Goal: Communication & Community: Answer question/provide support

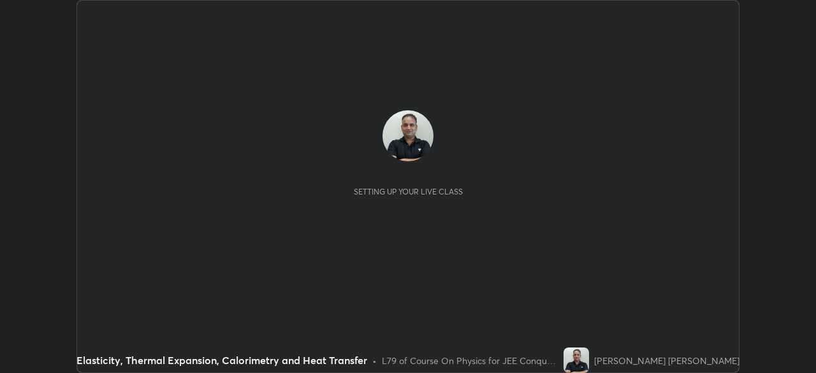
scroll to position [373, 815]
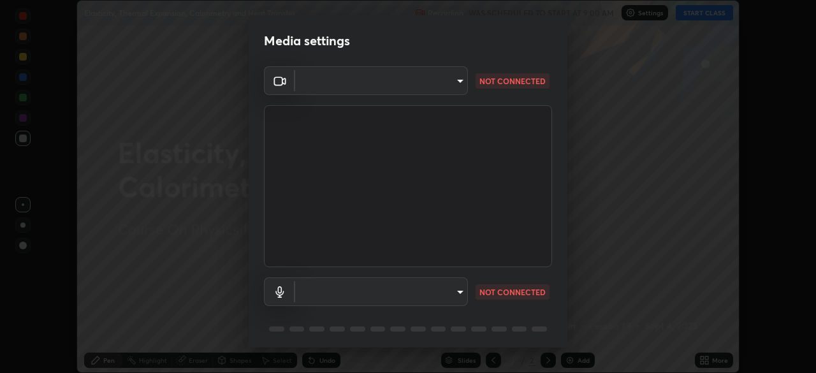
type input "ffb915138f5094fbba49c7dcbdc0b3377f3315ea980a35094b33733fc21d282d"
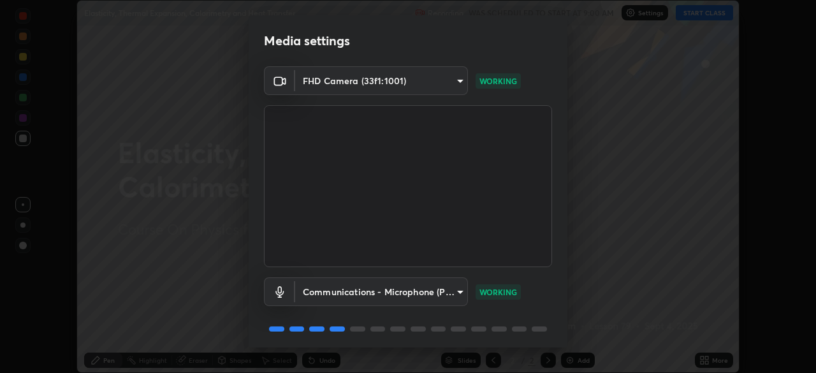
click at [321, 286] on body "Erase all Elasticity, Thermal Expansion, Calorimetry and Heat Transfer Recordin…" at bounding box center [408, 186] width 816 height 373
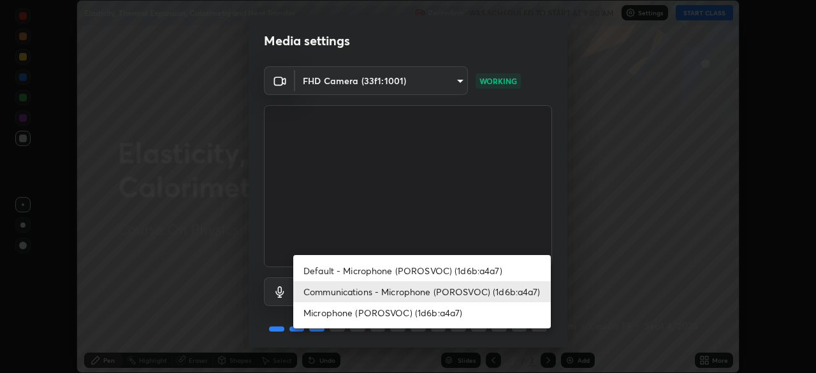
click at [328, 315] on li "Microphone (POROSVOC) (1d6b:a4a7)" at bounding box center [421, 312] width 257 height 21
type input "3fb3650eade0ec0a1bd0a7d1f87ca9eb5d548a38c0fe8b6180c3065924ba7fd6"
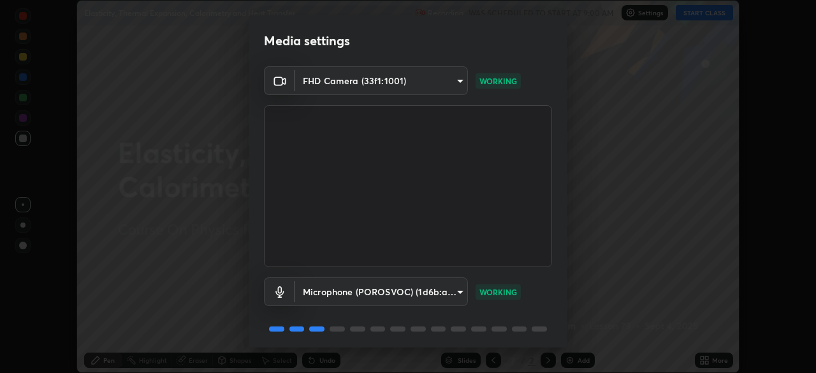
scroll to position [45, 0]
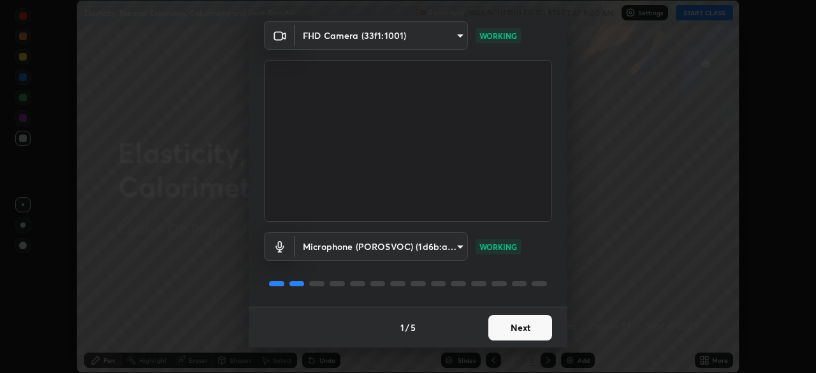
click at [520, 328] on button "Next" at bounding box center [520, 327] width 64 height 25
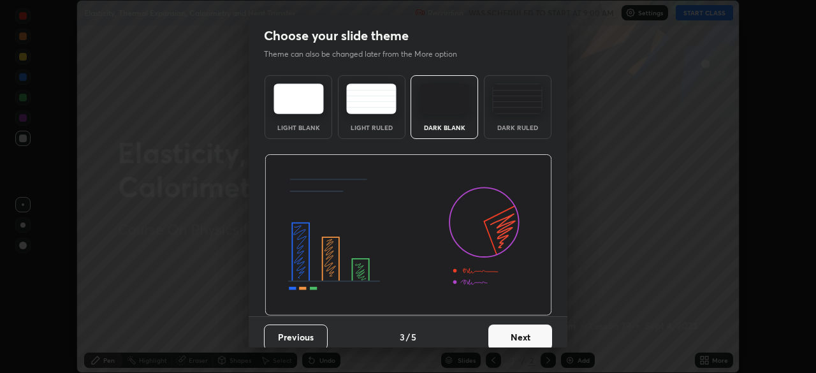
click at [523, 338] on button "Next" at bounding box center [520, 336] width 64 height 25
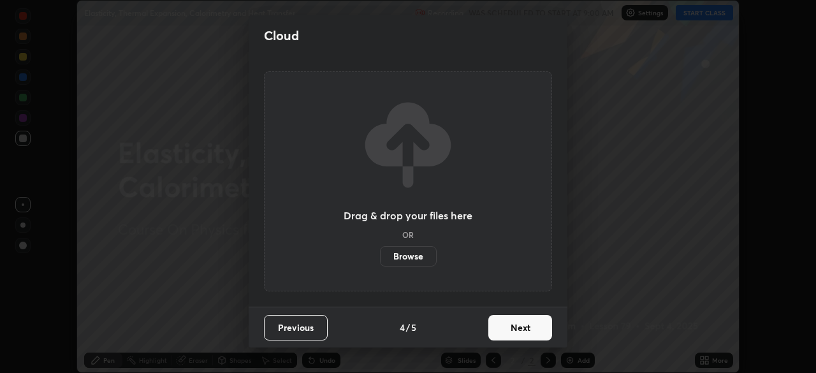
click at [533, 333] on button "Next" at bounding box center [520, 327] width 64 height 25
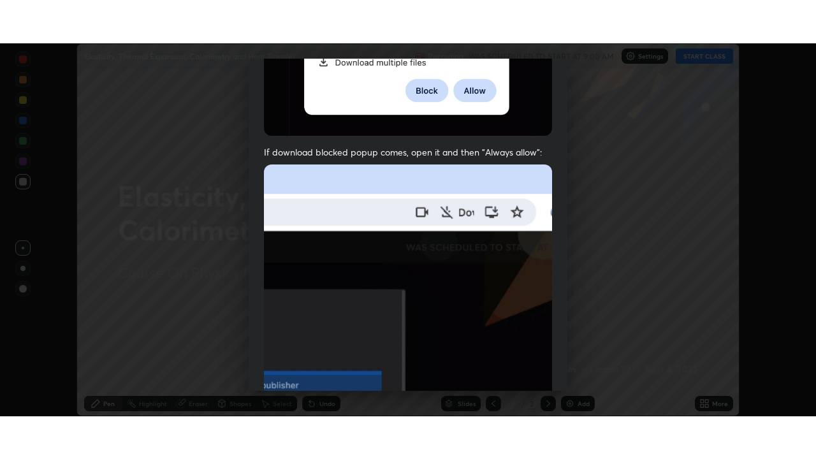
scroll to position [305, 0]
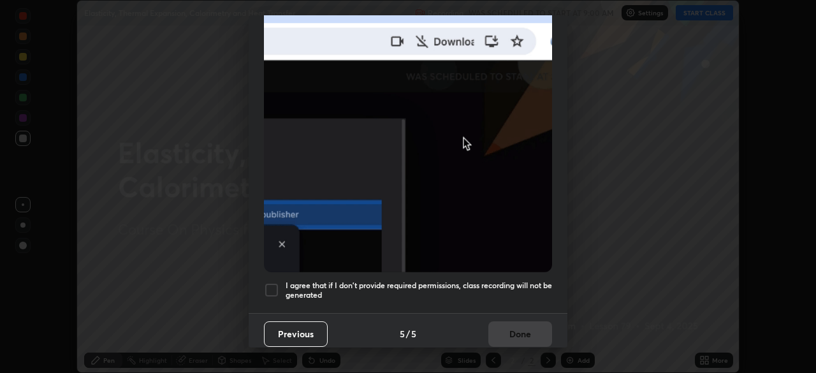
click at [273, 285] on div at bounding box center [271, 289] width 15 height 15
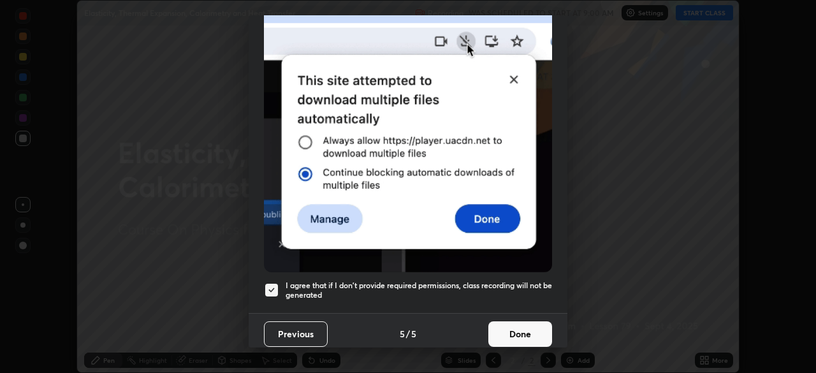
click at [506, 324] on button "Done" at bounding box center [520, 333] width 64 height 25
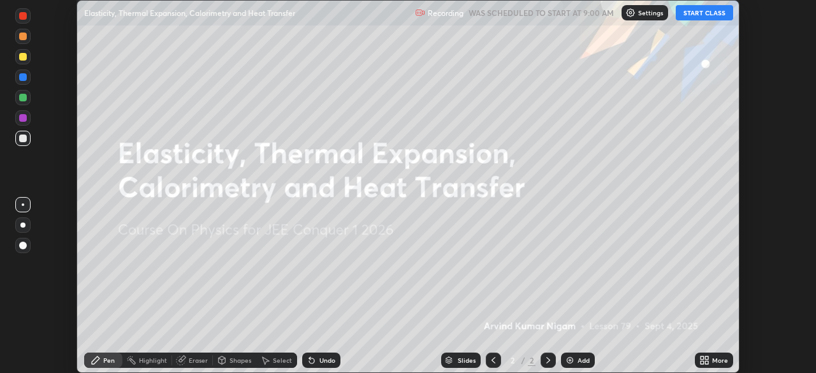
click at [709, 17] on button "START CLASS" at bounding box center [704, 12] width 57 height 15
click at [720, 361] on div "More" at bounding box center [720, 360] width 16 height 6
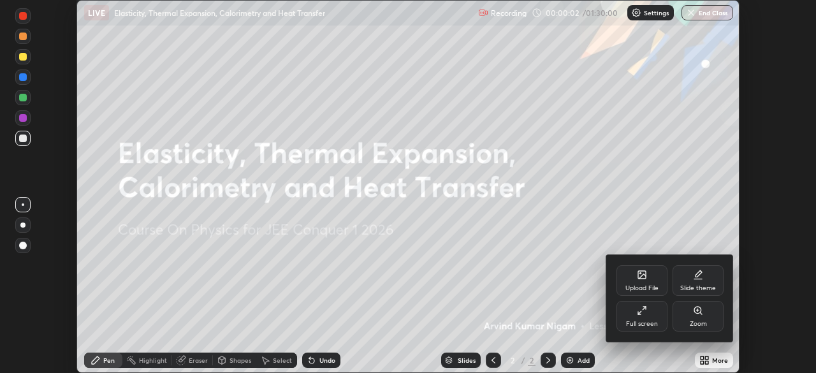
click at [658, 317] on div "Full screen" at bounding box center [641, 316] width 51 height 31
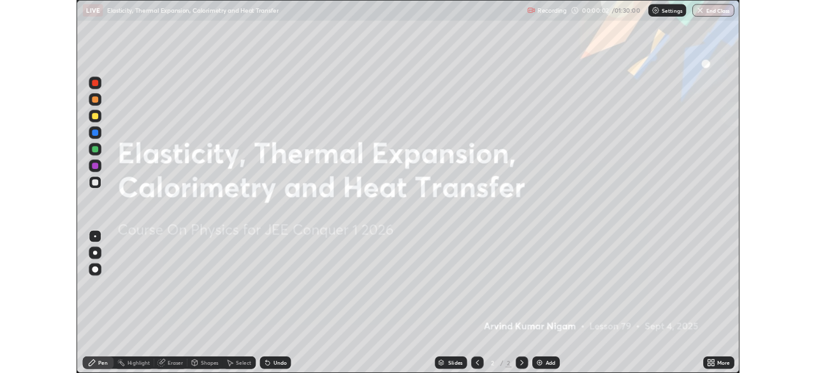
scroll to position [459, 816]
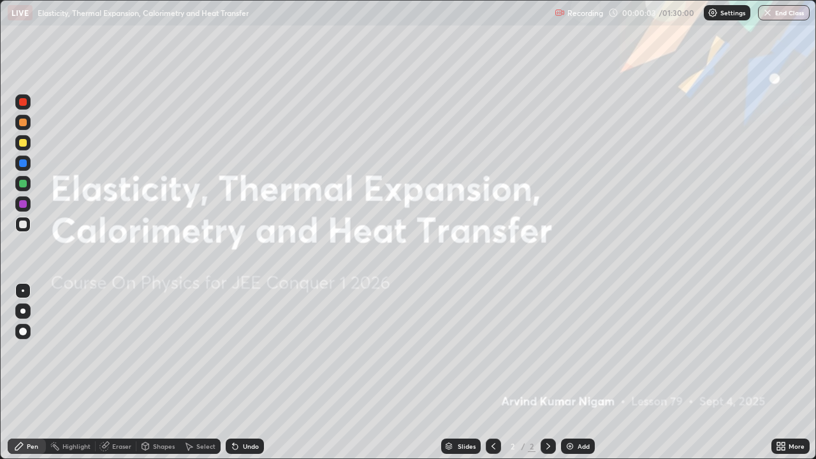
click at [583, 372] on div "Add" at bounding box center [583, 446] width 12 height 6
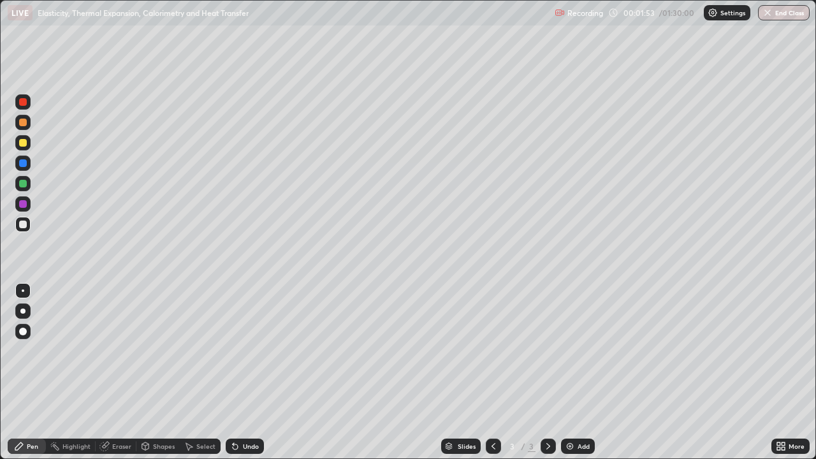
click at [154, 372] on div "Shapes" at bounding box center [164, 446] width 22 height 6
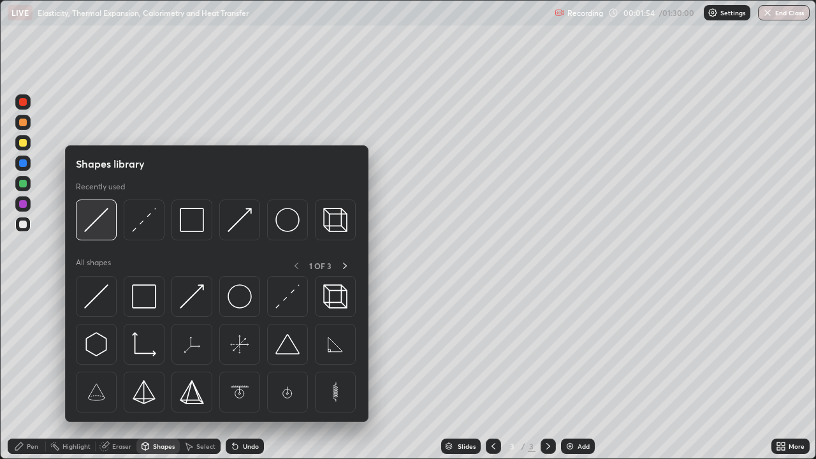
click at [94, 224] on img at bounding box center [96, 220] width 24 height 24
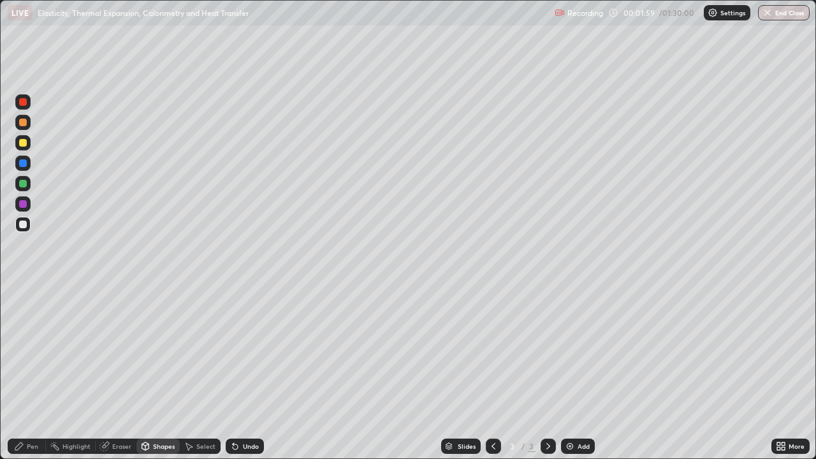
click at [34, 372] on div "Pen" at bounding box center [27, 445] width 38 height 15
click at [156, 372] on div "Shapes" at bounding box center [164, 446] width 22 height 6
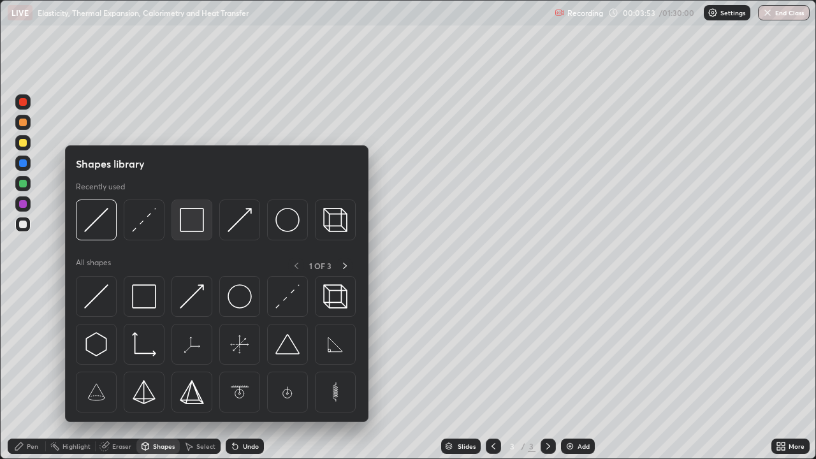
click at [193, 228] on img at bounding box center [192, 220] width 24 height 24
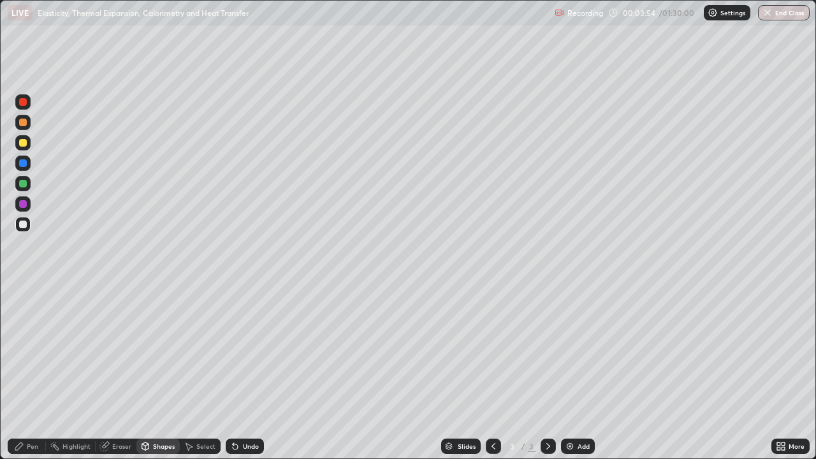
click at [164, 372] on div "Shapes" at bounding box center [164, 446] width 22 height 6
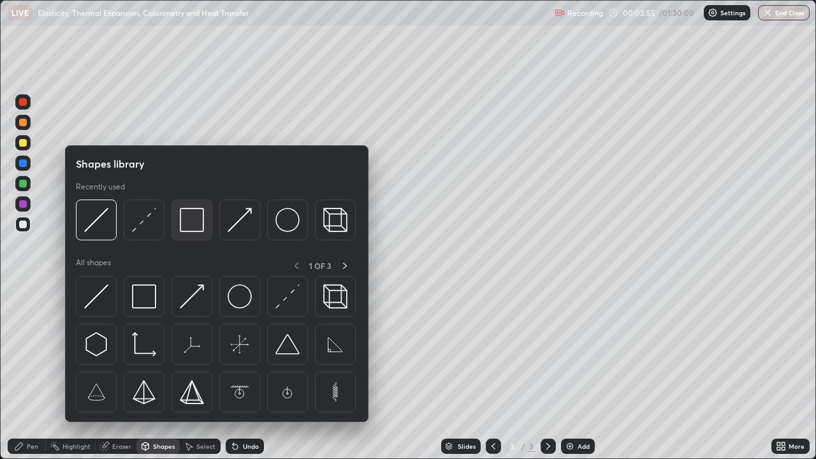
click at [190, 226] on img at bounding box center [192, 220] width 24 height 24
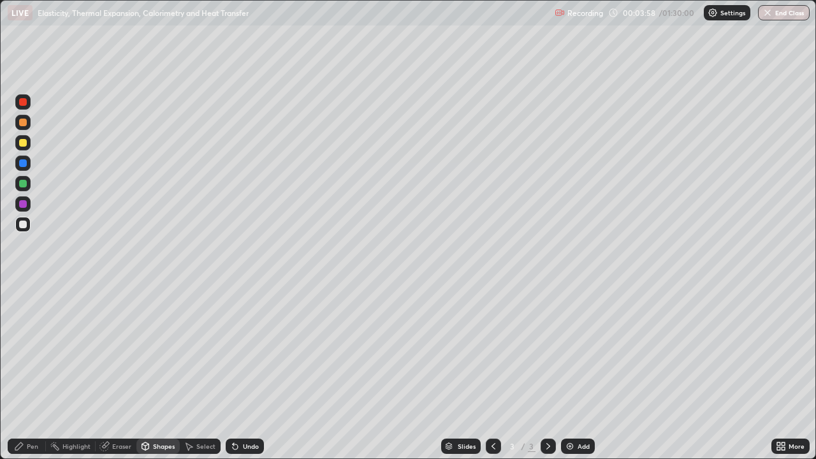
click at [36, 372] on div "Pen" at bounding box center [32, 446] width 11 height 6
click at [22, 148] on div at bounding box center [22, 142] width 15 height 15
click at [148, 372] on div "Shapes" at bounding box center [157, 445] width 43 height 25
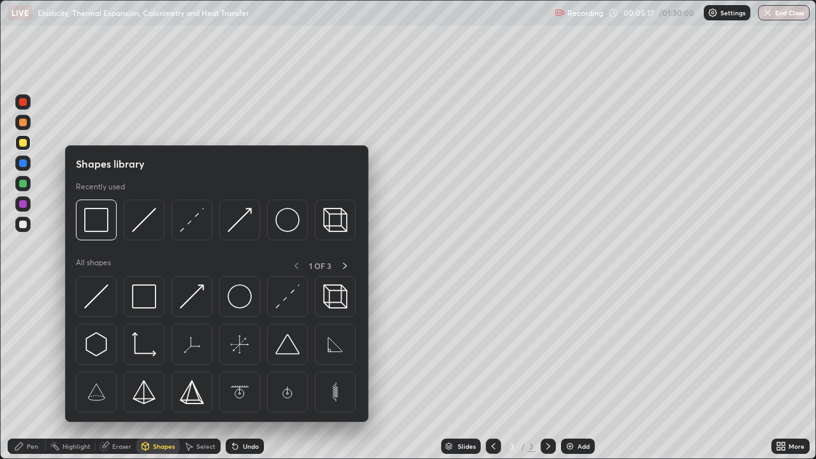
click at [331, 372] on div "Slides 3 / 3 Add" at bounding box center [517, 445] width 507 height 25
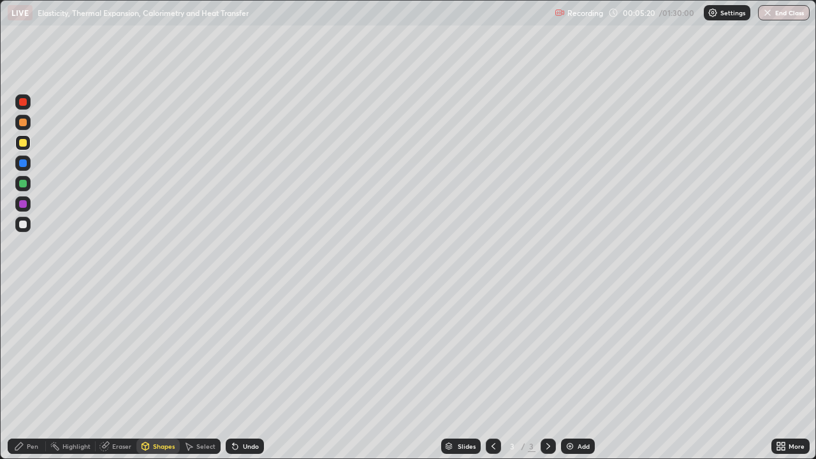
click at [30, 372] on div "Pen" at bounding box center [32, 446] width 11 height 6
click at [250, 372] on div "Undo" at bounding box center [251, 446] width 16 height 6
click at [249, 372] on div "Undo" at bounding box center [251, 446] width 16 height 6
click at [570, 372] on img at bounding box center [570, 446] width 10 height 10
click at [150, 372] on div "Shapes" at bounding box center [157, 445] width 43 height 15
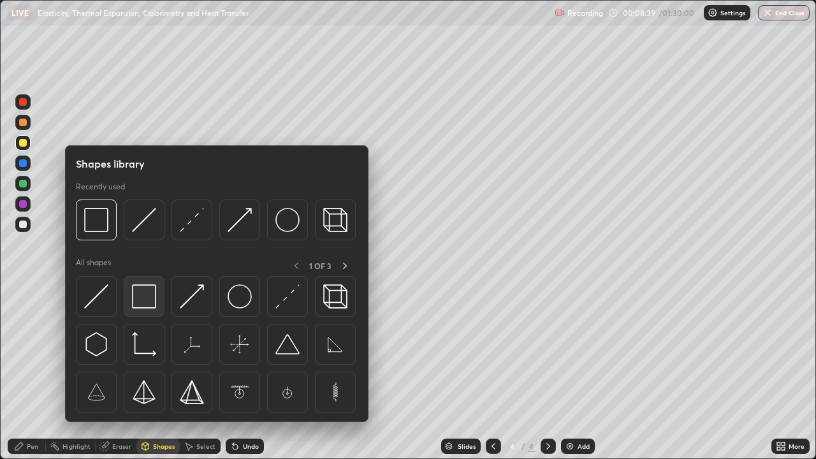
click at [152, 291] on img at bounding box center [144, 296] width 24 height 24
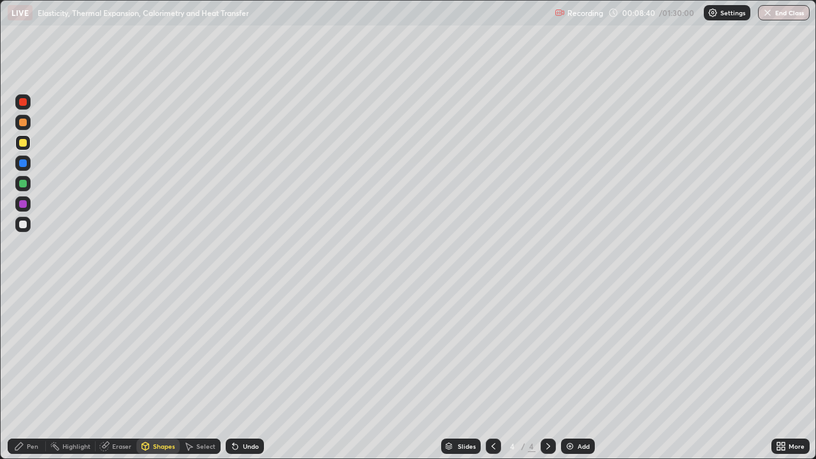
click at [24, 224] on div at bounding box center [23, 225] width 8 height 8
click at [154, 372] on div "Shapes" at bounding box center [164, 446] width 22 height 6
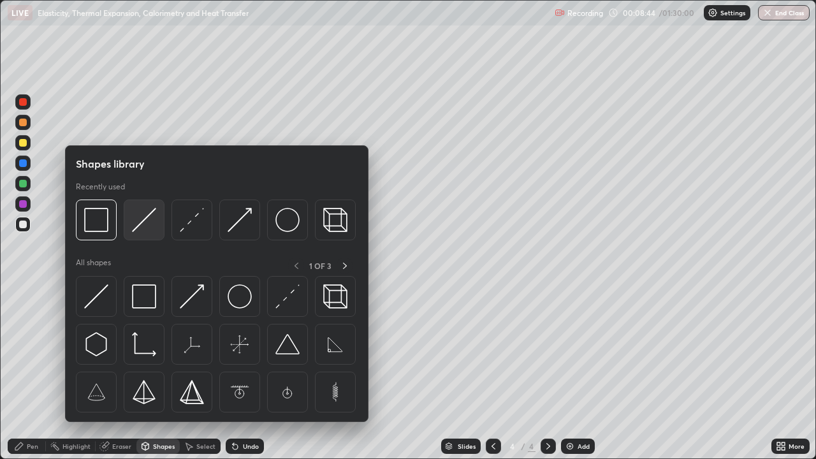
click at [138, 228] on img at bounding box center [144, 220] width 24 height 24
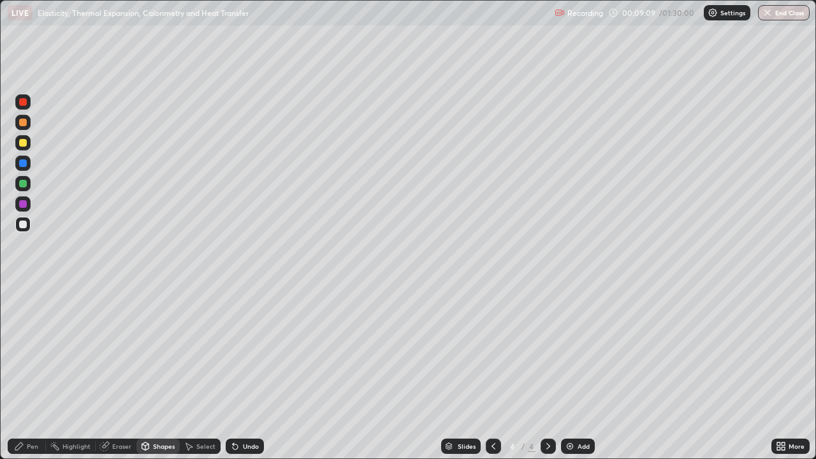
click at [29, 372] on div "Pen" at bounding box center [32, 446] width 11 height 6
click at [24, 141] on div at bounding box center [23, 143] width 8 height 8
click at [248, 372] on div "Undo" at bounding box center [251, 446] width 16 height 6
click at [240, 372] on div "Undo" at bounding box center [245, 445] width 38 height 15
click at [24, 224] on div at bounding box center [23, 225] width 8 height 8
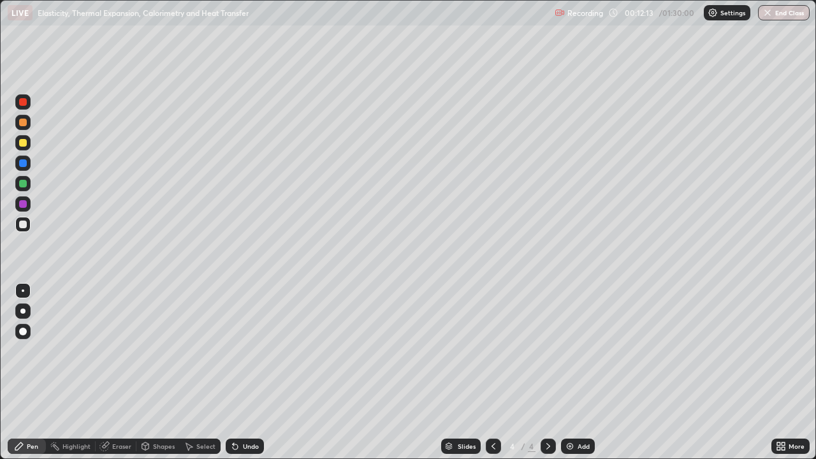
click at [201, 372] on div "Select" at bounding box center [205, 446] width 19 height 6
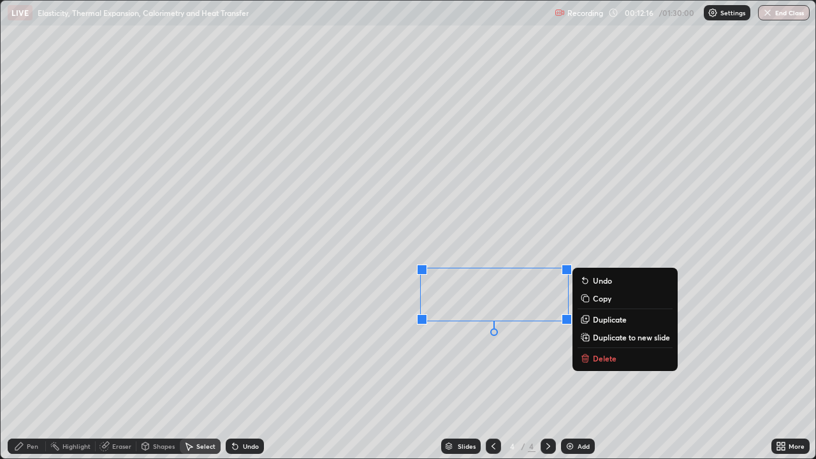
click at [784, 372] on icon at bounding box center [781, 446] width 10 height 10
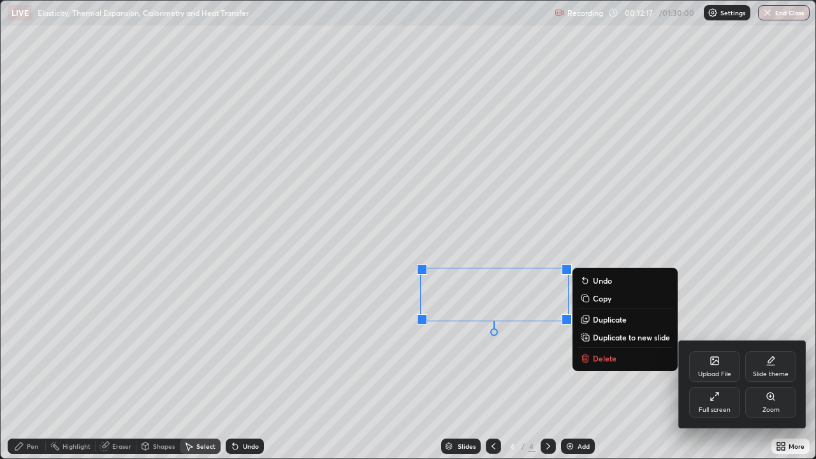
click at [720, 372] on div "Full screen" at bounding box center [714, 402] width 51 height 31
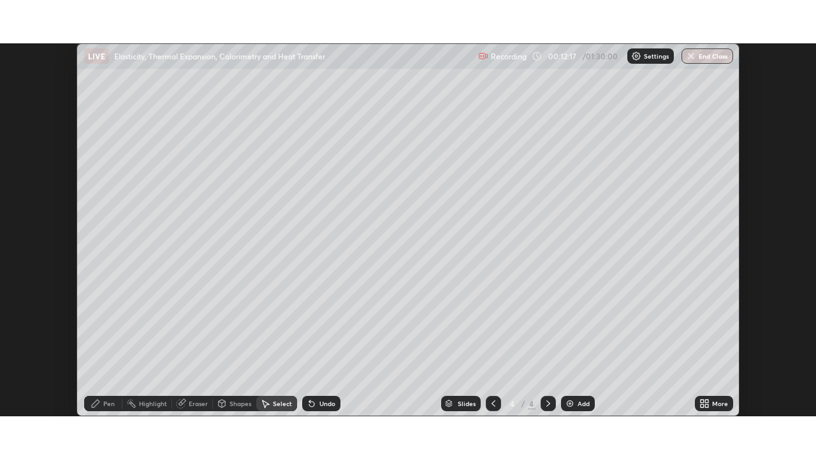
scroll to position [63358, 62915]
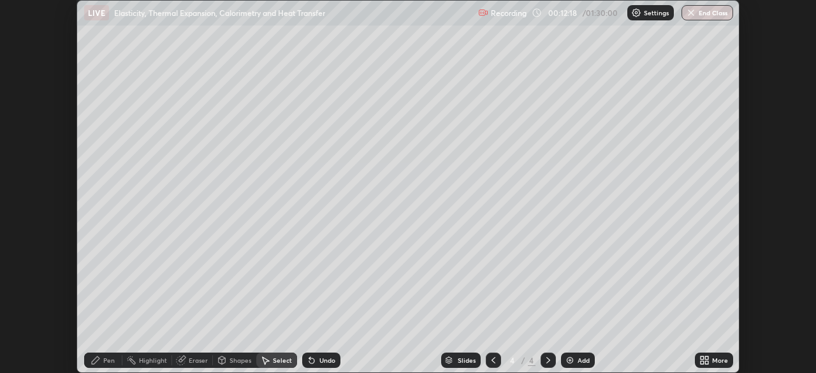
click at [707, 358] on icon at bounding box center [706, 357] width 3 height 3
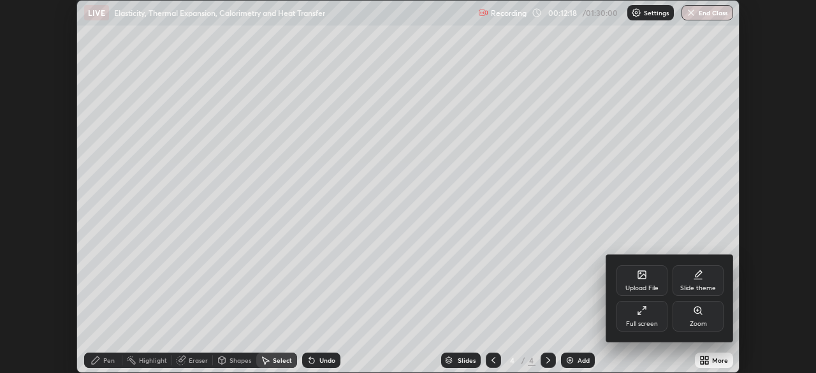
click at [653, 315] on div "Full screen" at bounding box center [641, 316] width 51 height 31
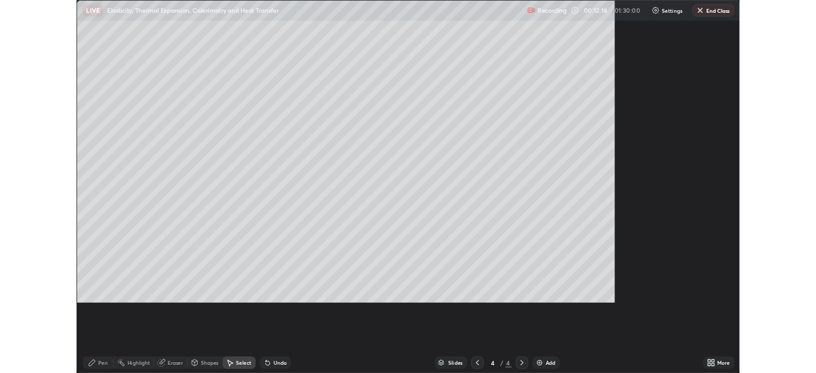
scroll to position [459, 816]
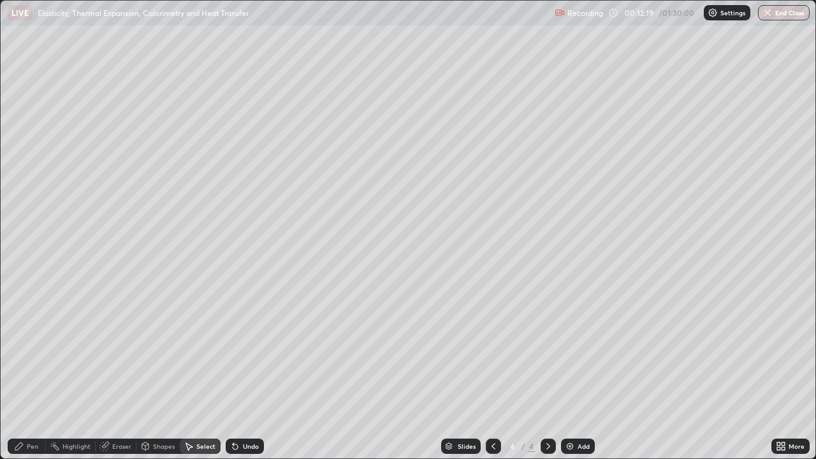
click at [33, 372] on div "Pen" at bounding box center [27, 445] width 38 height 15
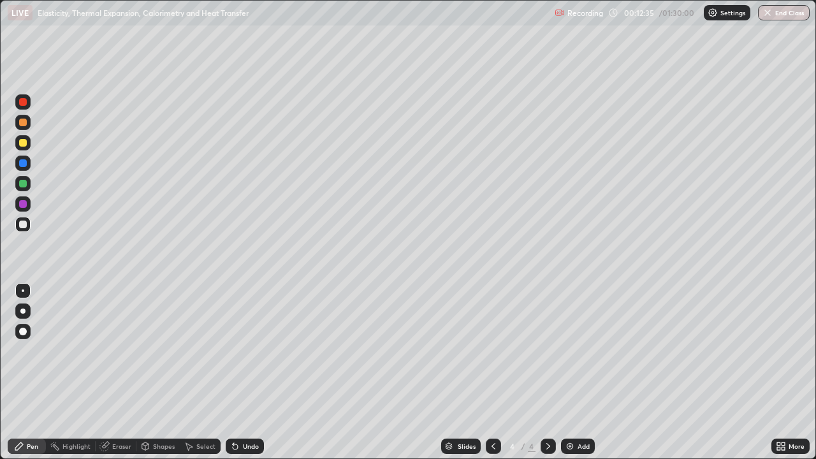
click at [254, 372] on div "Undo" at bounding box center [245, 445] width 38 height 15
click at [240, 372] on div "Undo" at bounding box center [245, 445] width 38 height 15
click at [228, 372] on div "Undo" at bounding box center [245, 445] width 38 height 15
click at [23, 205] on div at bounding box center [23, 204] width 8 height 8
click at [25, 333] on div at bounding box center [23, 332] width 8 height 8
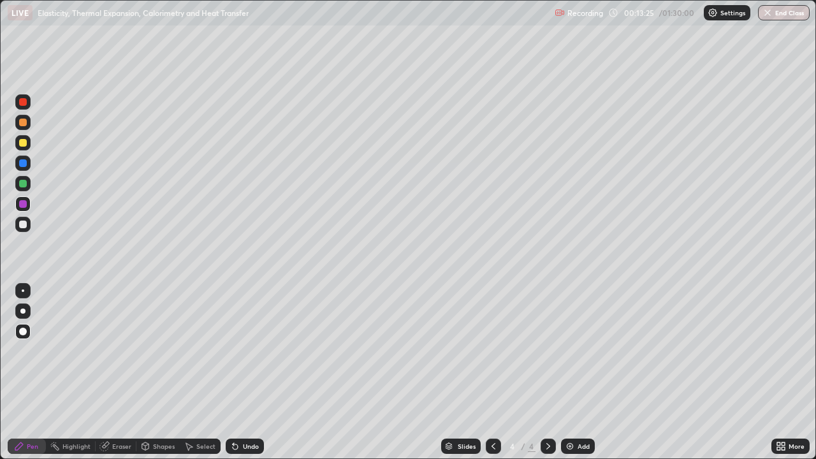
click at [158, 372] on div "Shapes" at bounding box center [164, 446] width 22 height 6
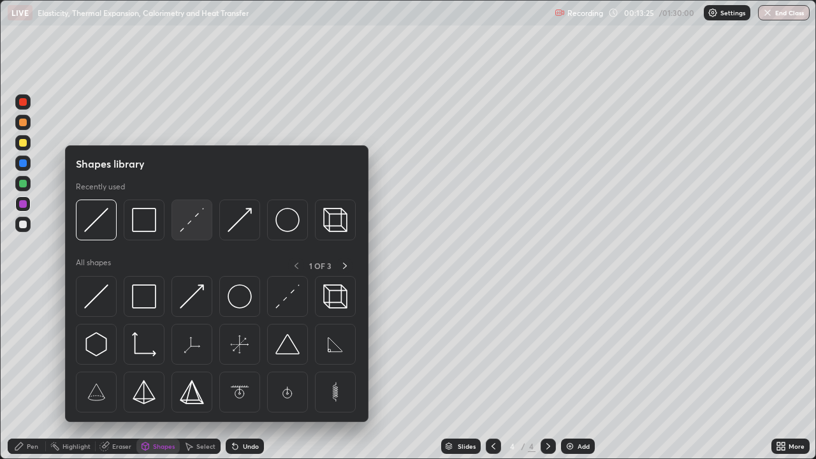
click at [173, 233] on div at bounding box center [191, 219] width 41 height 41
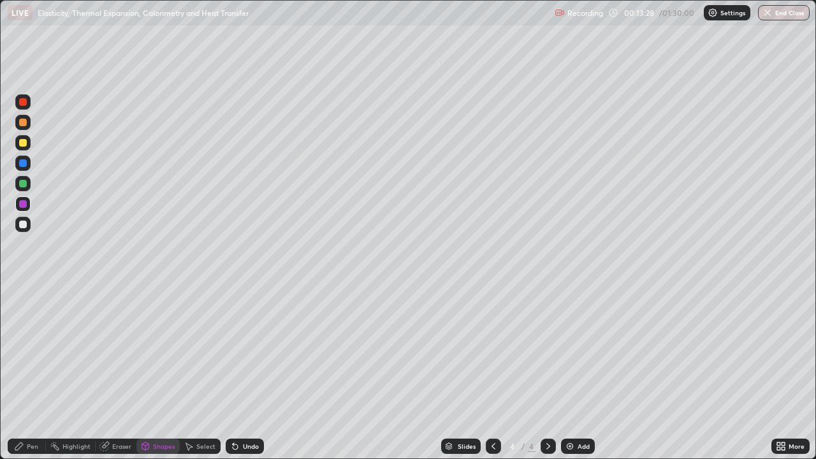
click at [31, 372] on div "Pen" at bounding box center [27, 445] width 38 height 15
click at [24, 290] on div at bounding box center [23, 290] width 3 height 3
click at [22, 224] on div at bounding box center [23, 225] width 8 height 8
click at [154, 372] on div "Shapes" at bounding box center [164, 446] width 22 height 6
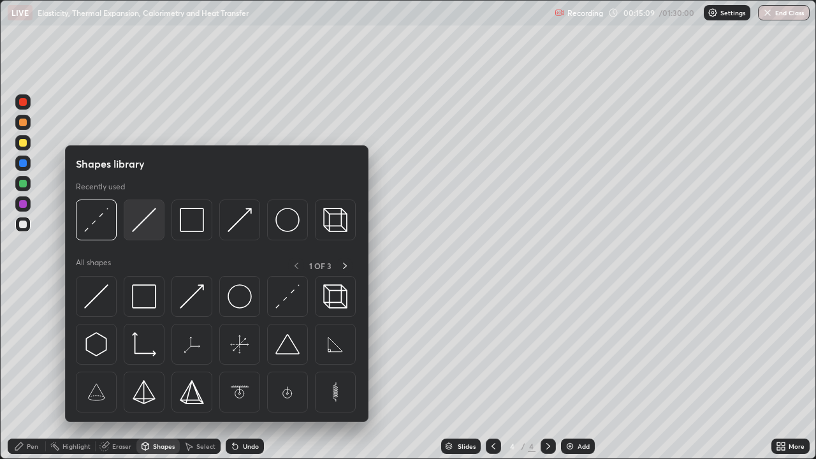
click at [134, 229] on img at bounding box center [144, 220] width 24 height 24
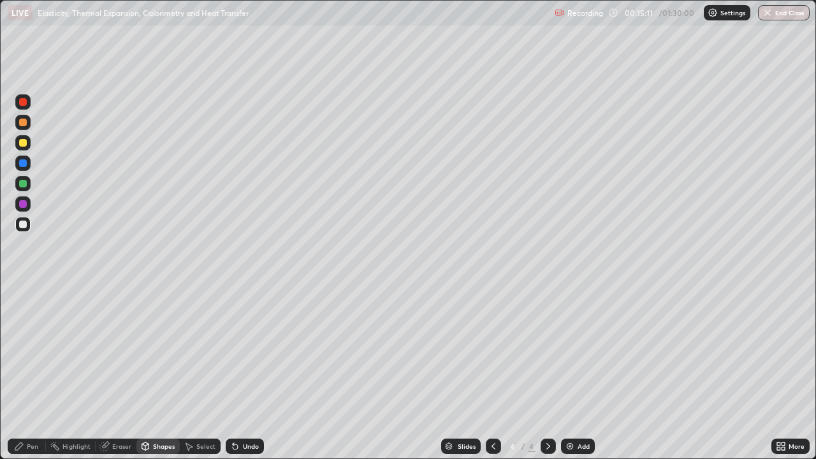
click at [24, 164] on div at bounding box center [23, 163] width 8 height 8
click at [573, 372] on img at bounding box center [570, 446] width 10 height 10
click at [25, 228] on div at bounding box center [22, 224] width 15 height 15
click at [34, 372] on div "Pen" at bounding box center [32, 446] width 11 height 6
click at [239, 372] on div "Undo" at bounding box center [245, 445] width 38 height 15
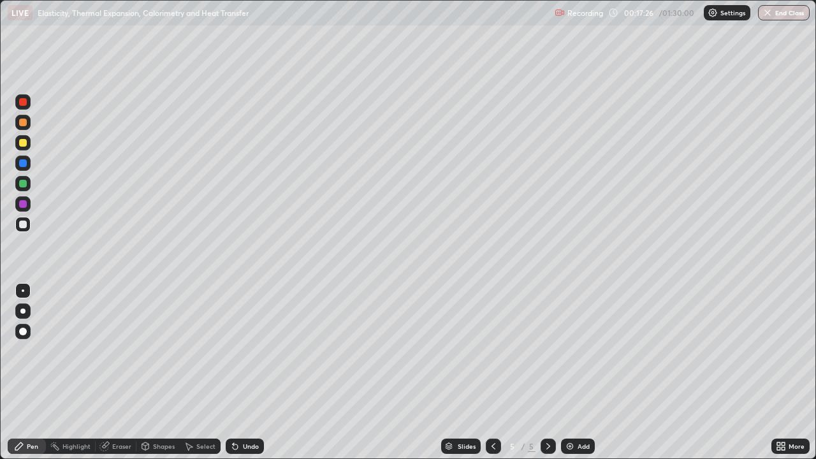
click at [154, 372] on div "Shapes" at bounding box center [164, 446] width 22 height 6
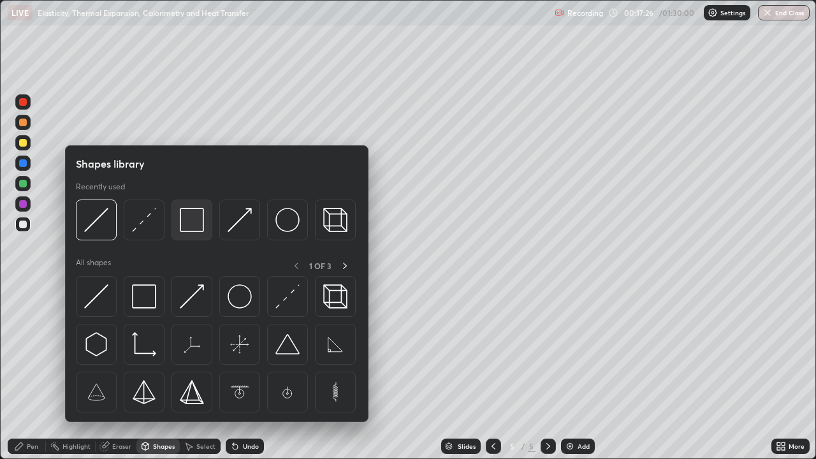
click at [193, 228] on img at bounding box center [192, 220] width 24 height 24
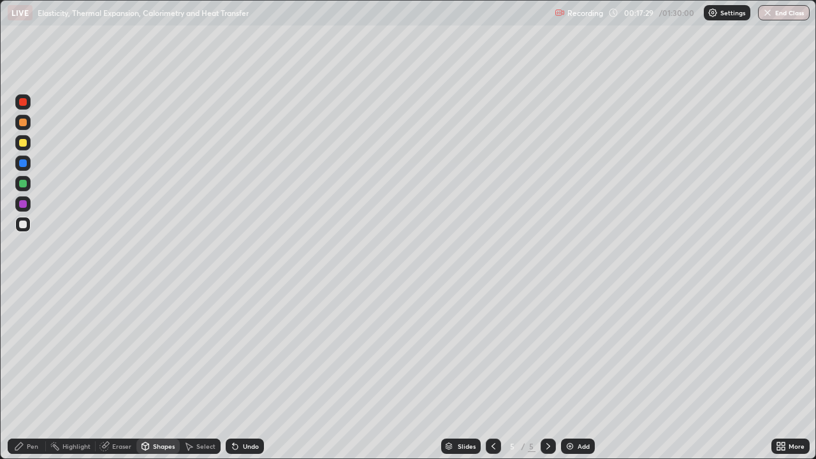
click at [147, 372] on icon at bounding box center [145, 446] width 7 height 8
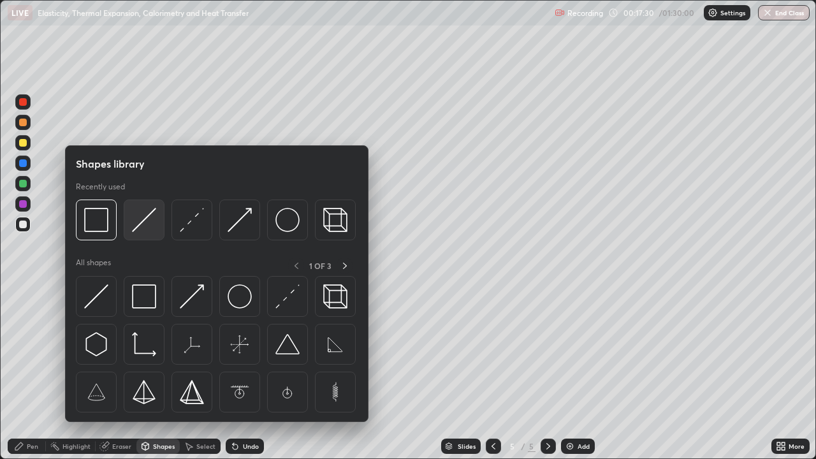
click at [136, 230] on img at bounding box center [144, 220] width 24 height 24
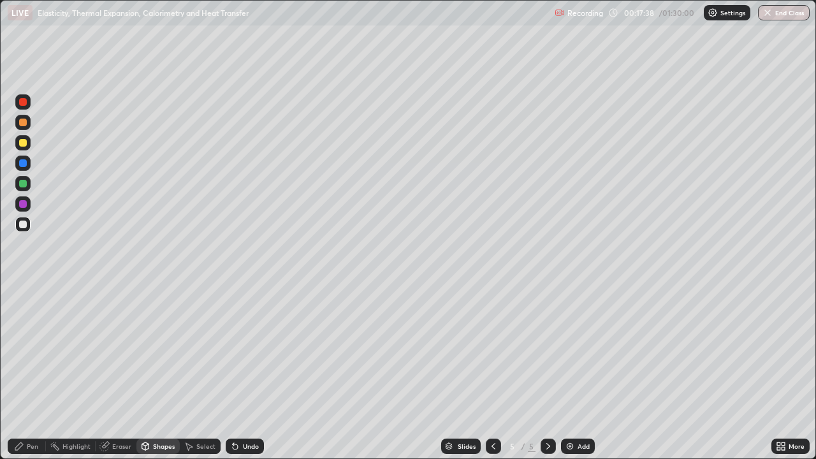
click at [34, 372] on div "Pen" at bounding box center [32, 446] width 11 height 6
click at [22, 146] on div at bounding box center [23, 143] width 8 height 8
click at [24, 229] on div at bounding box center [22, 224] width 15 height 15
click at [492, 372] on icon at bounding box center [493, 446] width 10 height 10
click at [552, 372] on icon at bounding box center [548, 446] width 10 height 10
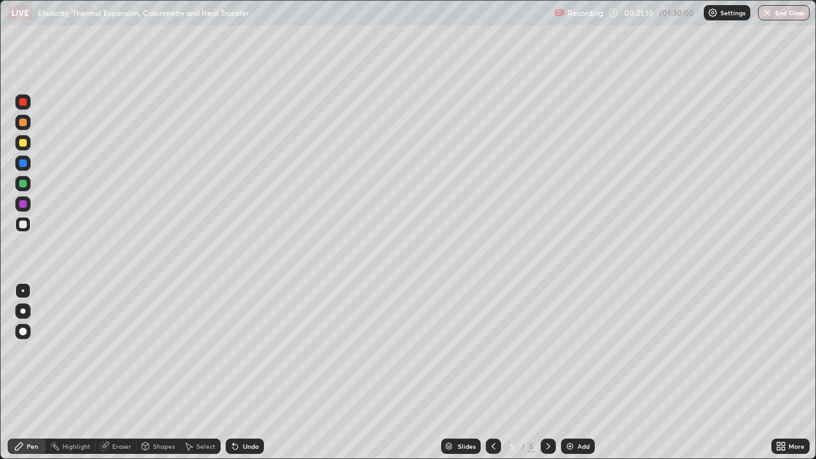
click at [488, 372] on div at bounding box center [493, 445] width 15 height 15
click at [543, 372] on icon at bounding box center [548, 446] width 10 height 10
click at [572, 372] on img at bounding box center [570, 446] width 10 height 10
click at [160, 372] on div "Shapes" at bounding box center [157, 445] width 43 height 15
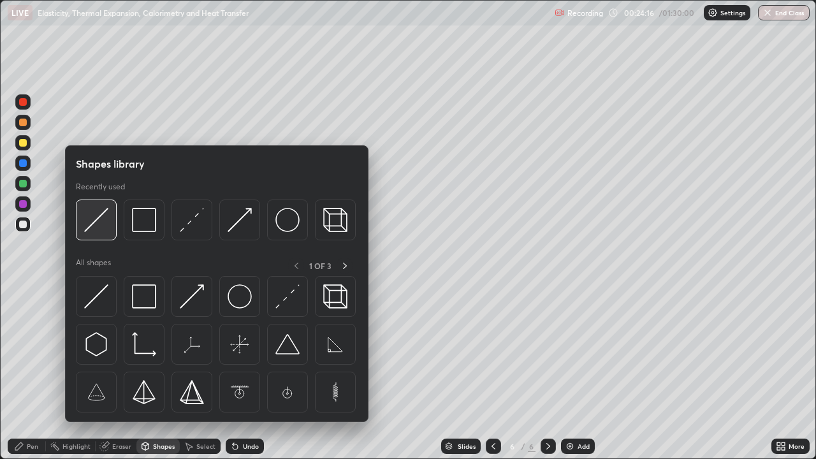
click at [94, 227] on img at bounding box center [96, 220] width 24 height 24
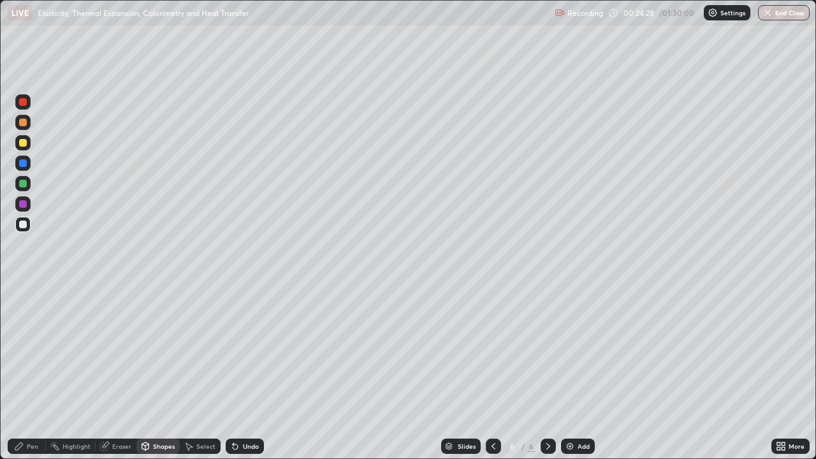
click at [120, 372] on div "Eraser" at bounding box center [121, 446] width 19 height 6
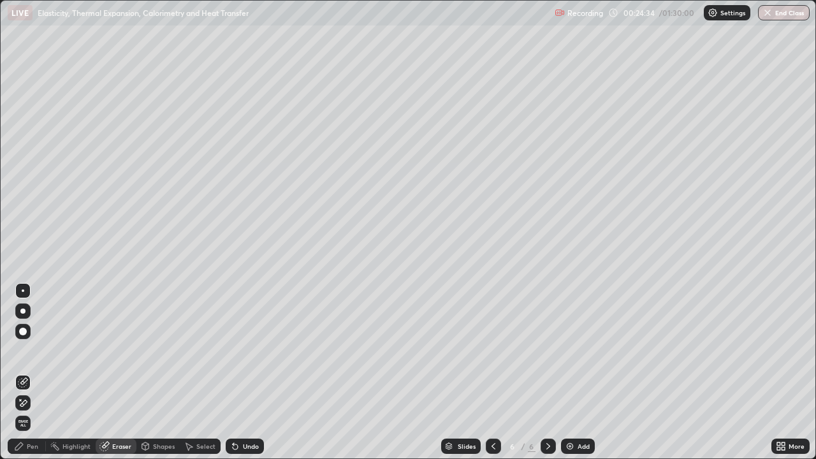
click at [33, 372] on div "Pen" at bounding box center [32, 446] width 11 height 6
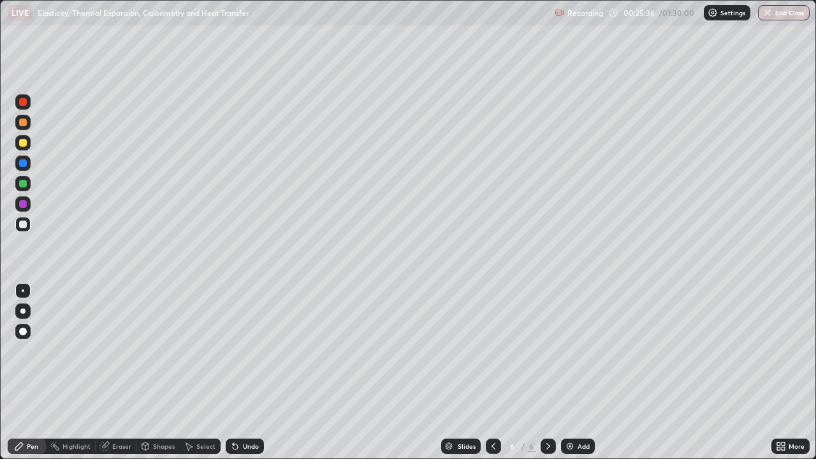
click at [157, 372] on div "Shapes" at bounding box center [164, 446] width 22 height 6
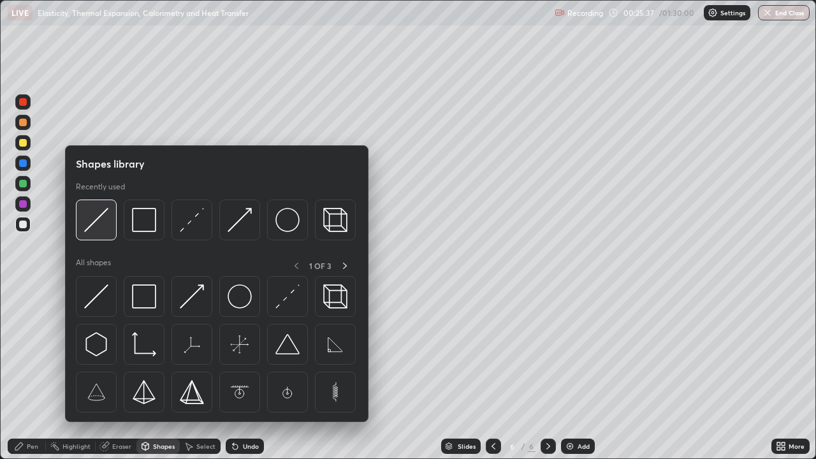
click at [95, 222] on img at bounding box center [96, 220] width 24 height 24
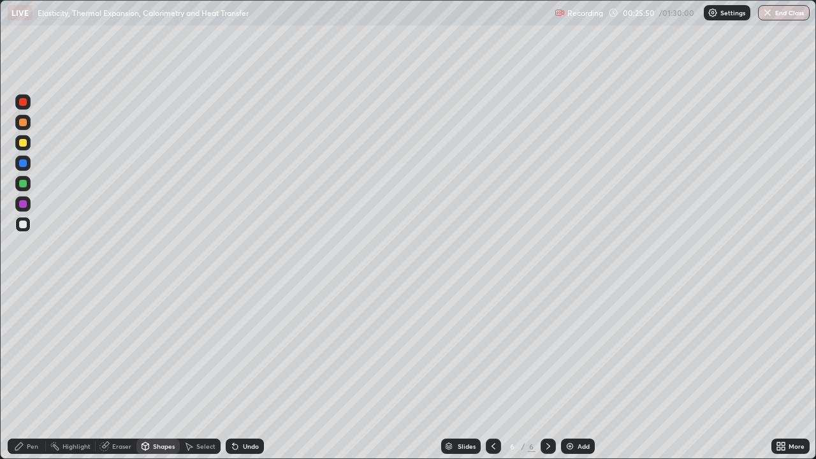
click at [36, 372] on div "Pen" at bounding box center [32, 446] width 11 height 6
click at [156, 372] on div "Shapes" at bounding box center [164, 446] width 22 height 6
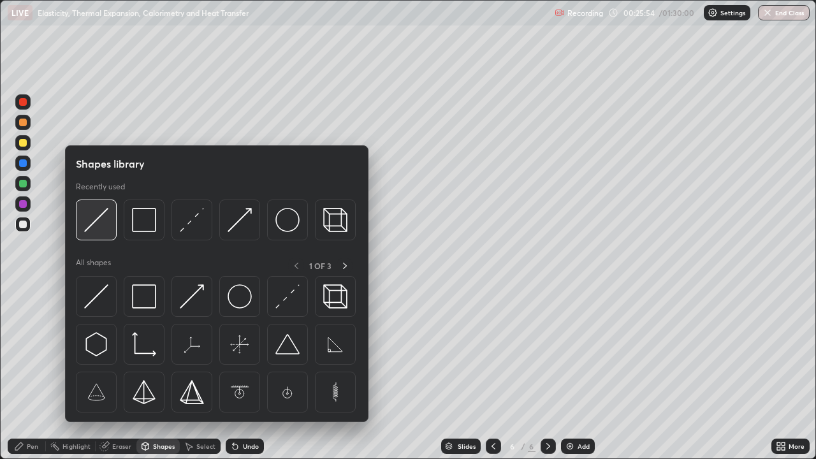
click at [90, 229] on img at bounding box center [96, 220] width 24 height 24
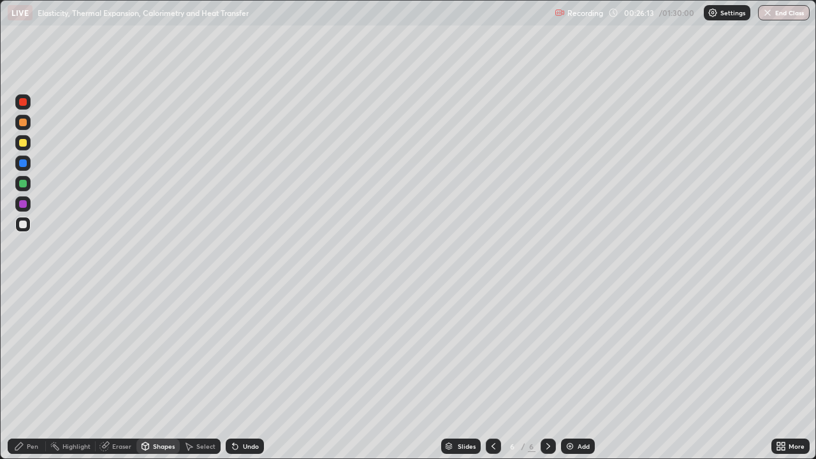
click at [38, 372] on div "Pen" at bounding box center [32, 446] width 11 height 6
click at [161, 372] on div "Shapes" at bounding box center [164, 446] width 22 height 6
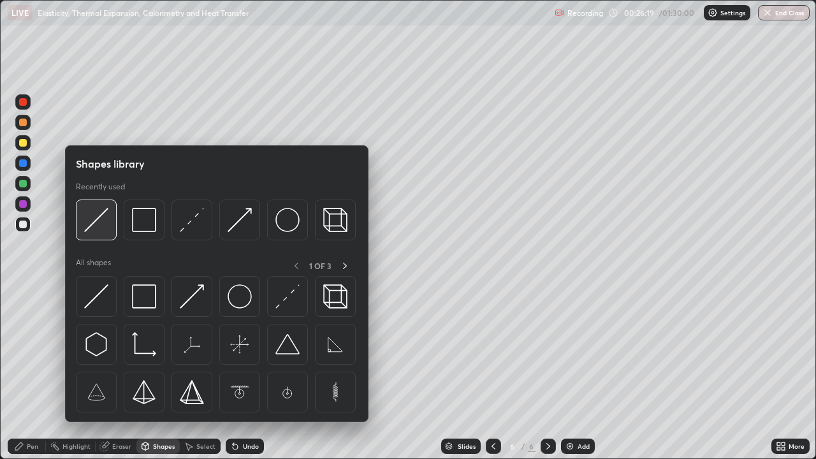
click at [101, 225] on img at bounding box center [96, 220] width 24 height 24
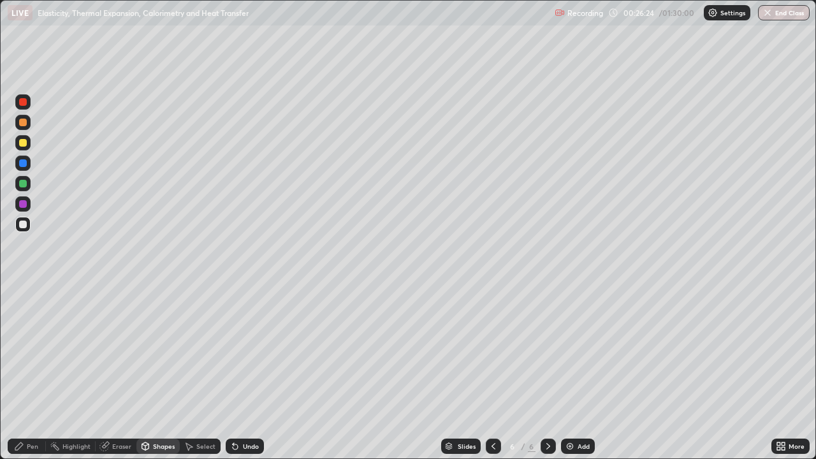
click at [29, 372] on div "Pen" at bounding box center [27, 445] width 38 height 15
click at [25, 145] on div at bounding box center [23, 143] width 8 height 8
click at [157, 372] on div "Shapes" at bounding box center [164, 446] width 22 height 6
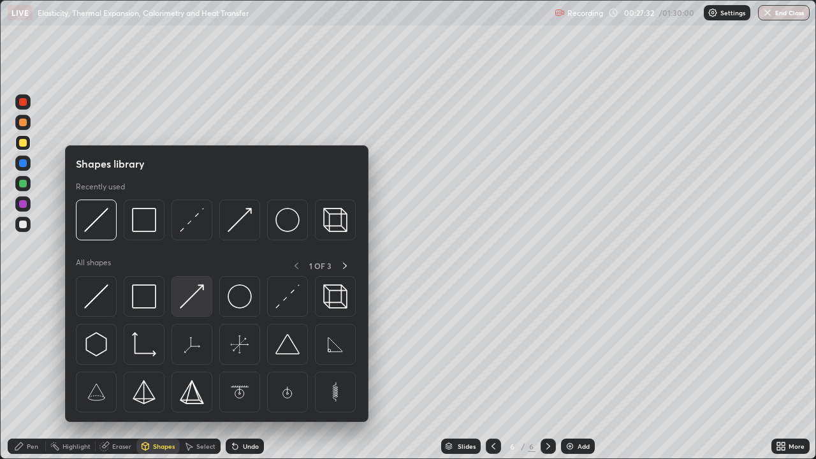
click at [188, 298] on img at bounding box center [192, 296] width 24 height 24
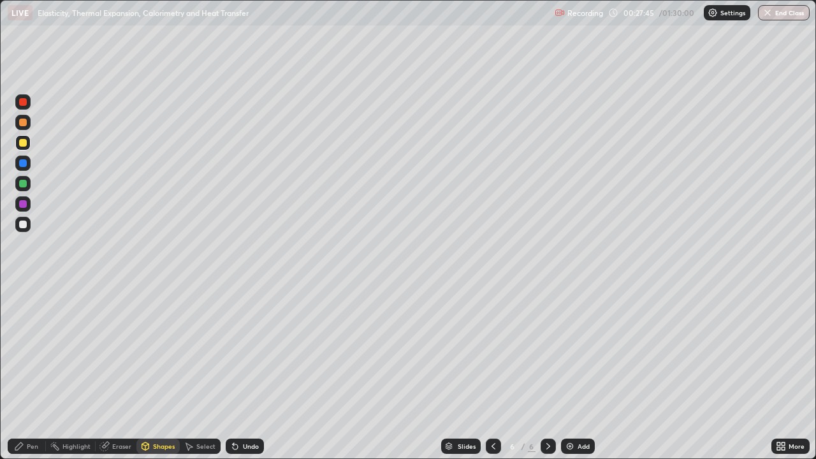
click at [30, 372] on div "Pen" at bounding box center [32, 446] width 11 height 6
click at [20, 217] on div at bounding box center [22, 224] width 15 height 15
click at [243, 372] on div "Undo" at bounding box center [251, 446] width 16 height 6
click at [247, 372] on div "Undo" at bounding box center [251, 446] width 16 height 6
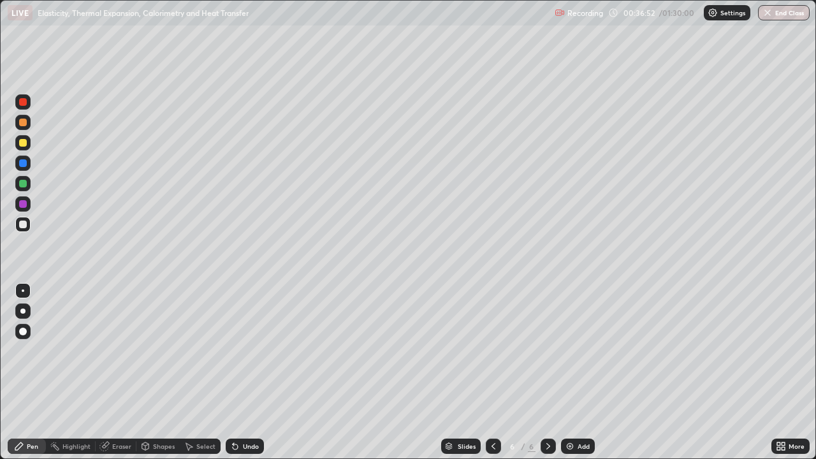
click at [570, 372] on img at bounding box center [570, 446] width 10 height 10
click at [156, 372] on div "Shapes" at bounding box center [164, 446] width 22 height 6
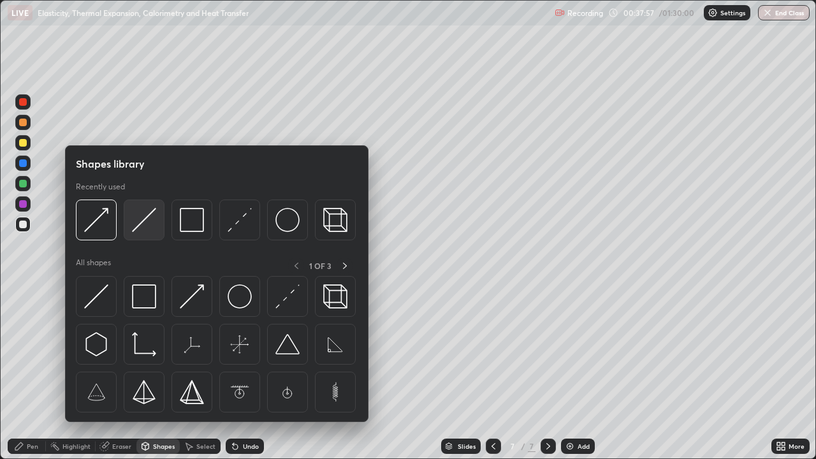
click at [136, 231] on img at bounding box center [144, 220] width 24 height 24
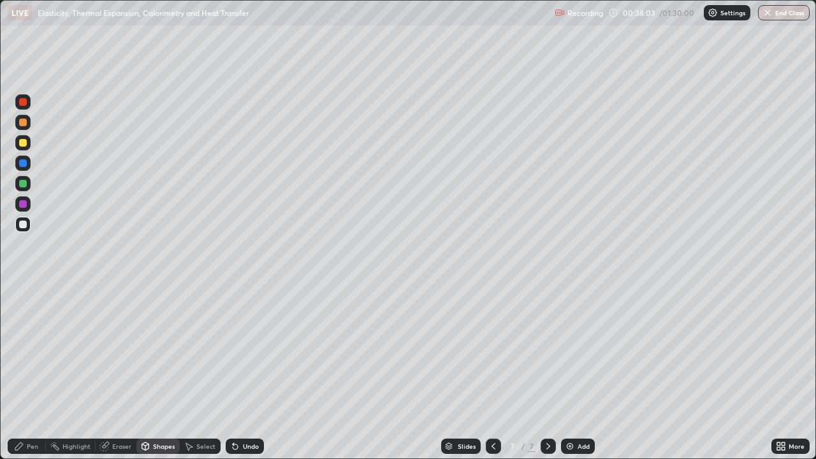
click at [27, 372] on div "Pen" at bounding box center [32, 446] width 11 height 6
click at [248, 372] on div "Undo" at bounding box center [251, 446] width 16 height 6
click at [570, 372] on img at bounding box center [570, 446] width 10 height 10
click at [22, 182] on div at bounding box center [23, 184] width 8 height 8
click at [24, 163] on div at bounding box center [23, 163] width 8 height 8
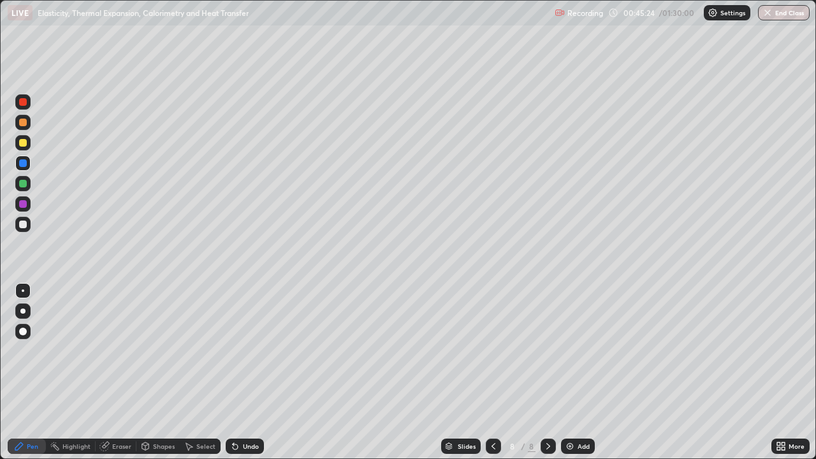
click at [24, 180] on div at bounding box center [23, 184] width 8 height 8
click at [23, 291] on div at bounding box center [23, 290] width 3 height 3
click at [24, 159] on div at bounding box center [23, 163] width 8 height 8
click at [568, 372] on img at bounding box center [570, 446] width 10 height 10
click at [24, 226] on div at bounding box center [23, 225] width 8 height 8
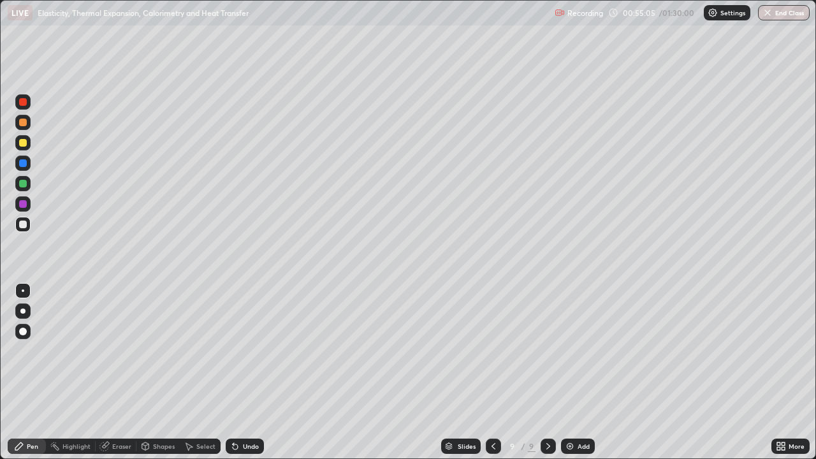
click at [110, 372] on div "Eraser" at bounding box center [116, 445] width 41 height 15
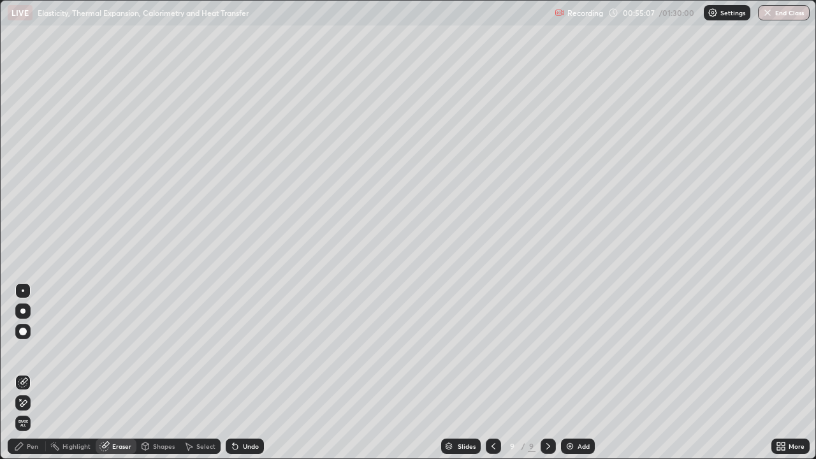
click at [26, 372] on div "Pen" at bounding box center [27, 445] width 38 height 15
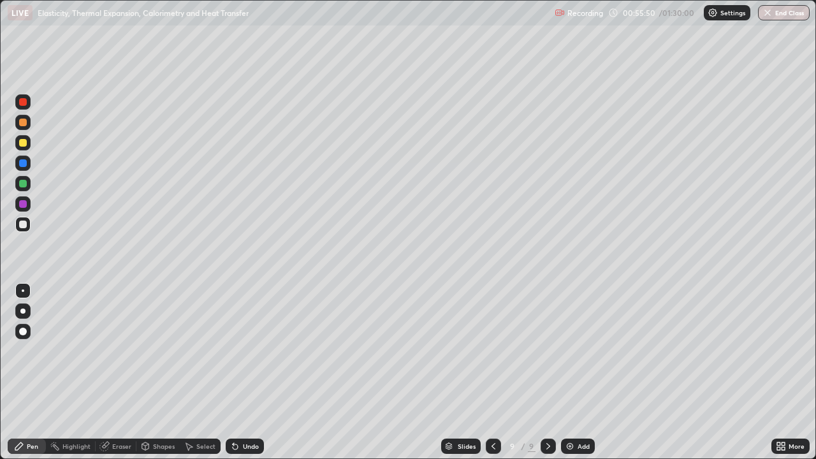
click at [145, 372] on icon at bounding box center [145, 447] width 0 height 4
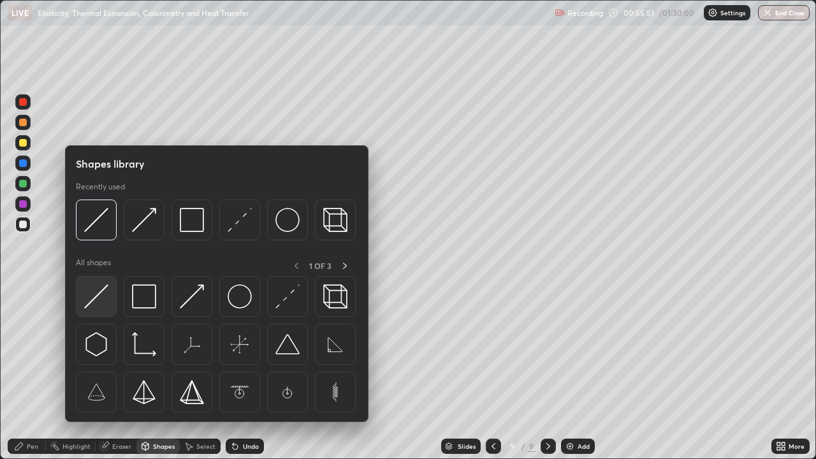
click at [94, 300] on img at bounding box center [96, 296] width 24 height 24
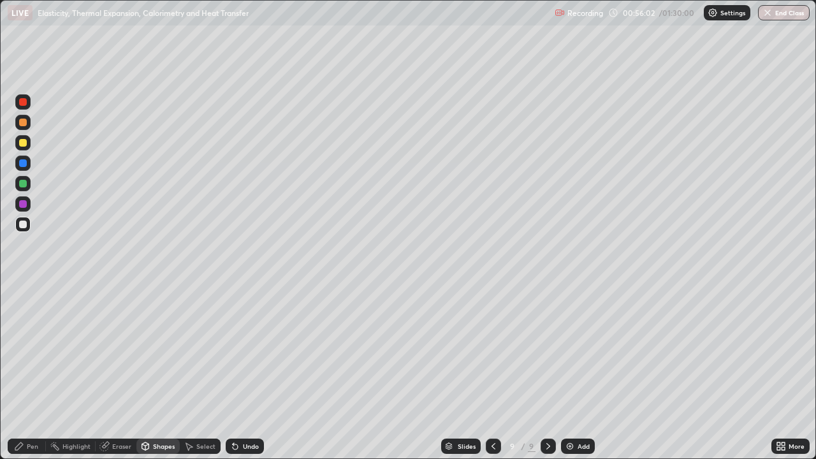
click at [34, 372] on div "Pen" at bounding box center [32, 446] width 11 height 6
click at [158, 372] on div "Shapes" at bounding box center [164, 446] width 22 height 6
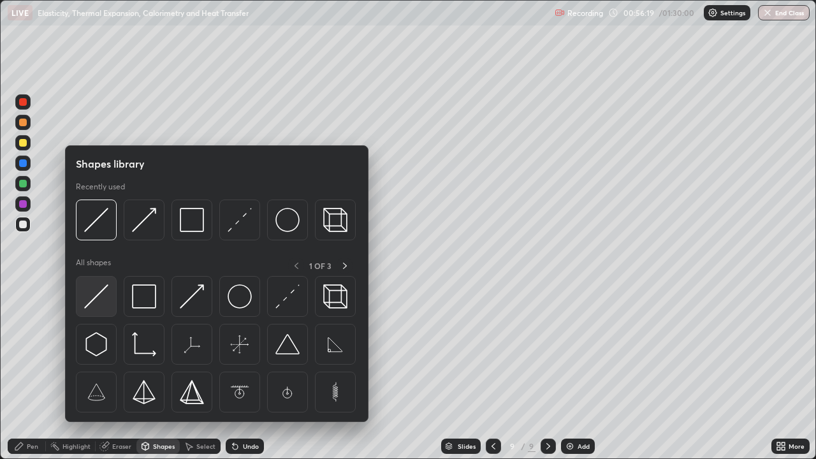
click at [99, 296] on img at bounding box center [96, 296] width 24 height 24
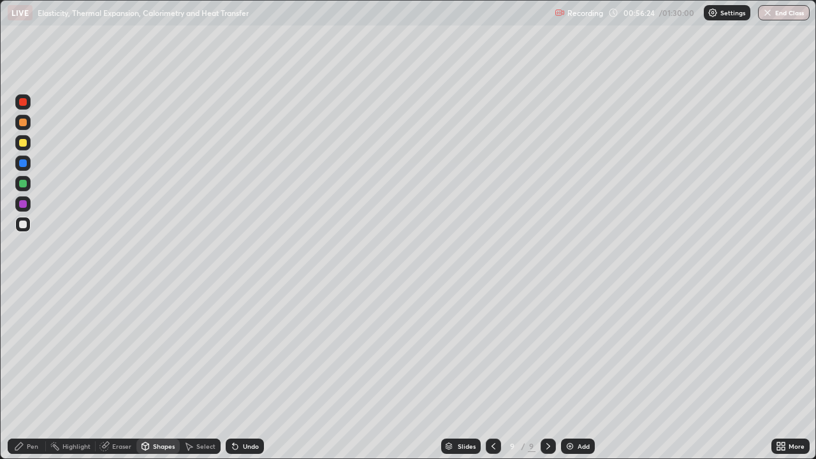
click at [247, 372] on div "Undo" at bounding box center [251, 446] width 16 height 6
click at [31, 372] on div "Pen" at bounding box center [32, 446] width 11 height 6
click at [119, 372] on div "Eraser" at bounding box center [121, 446] width 19 height 6
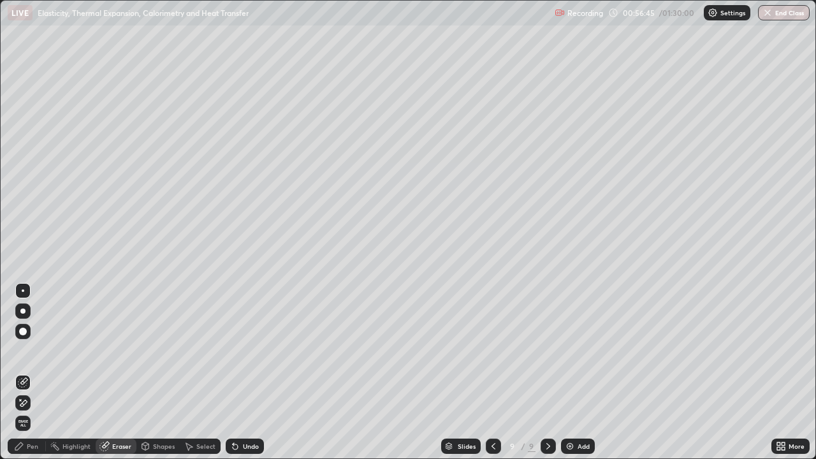
click at [33, 372] on div "Pen" at bounding box center [32, 446] width 11 height 6
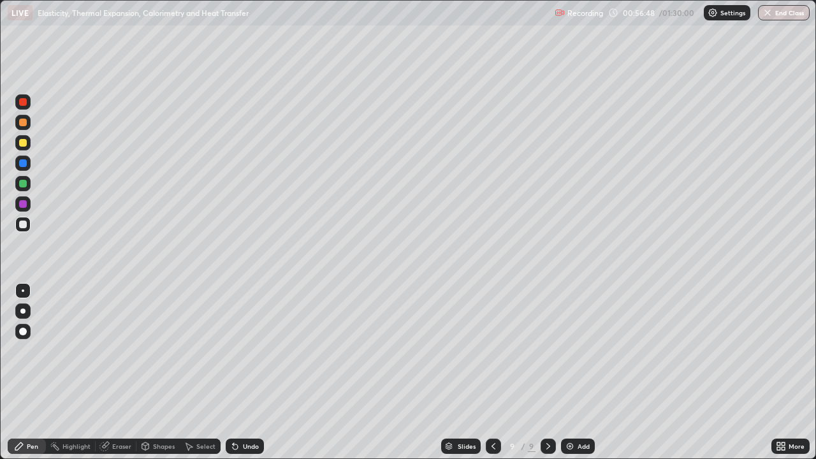
click at [113, 372] on div "Eraser" at bounding box center [121, 446] width 19 height 6
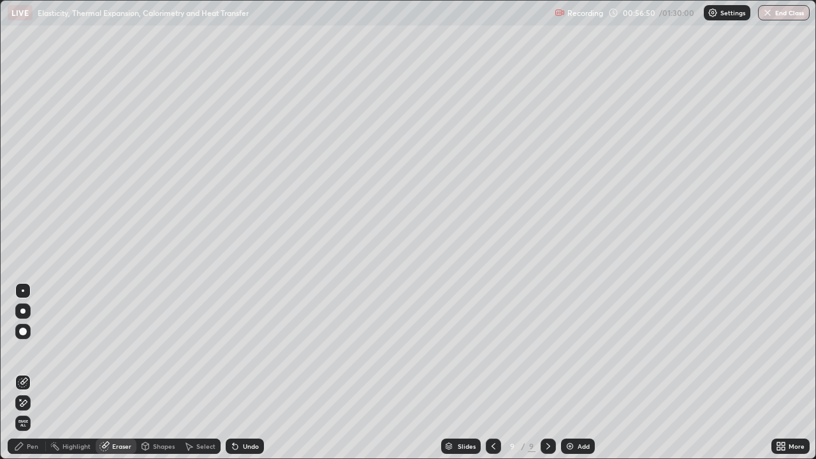
click at [30, 372] on div "Pen" at bounding box center [32, 446] width 11 height 6
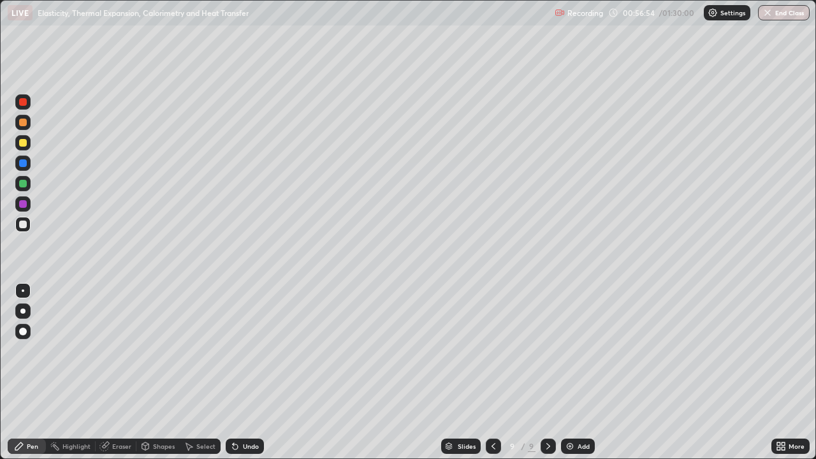
click at [111, 372] on div "Eraser" at bounding box center [116, 445] width 41 height 15
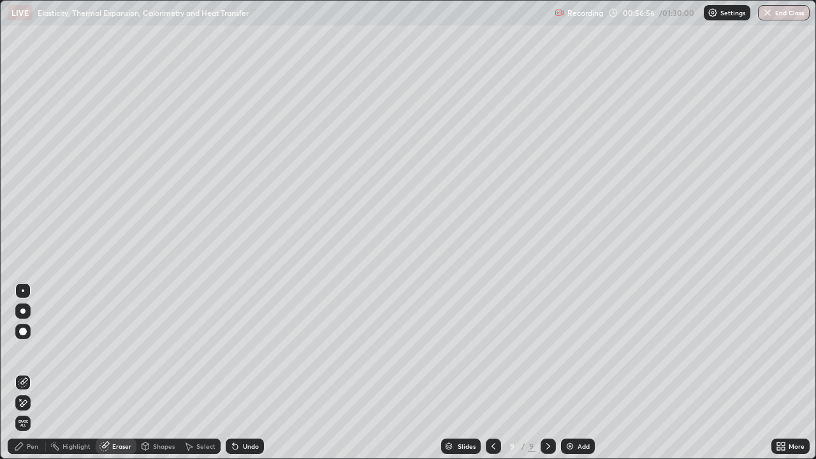
click at [32, 372] on div "Pen" at bounding box center [32, 446] width 11 height 6
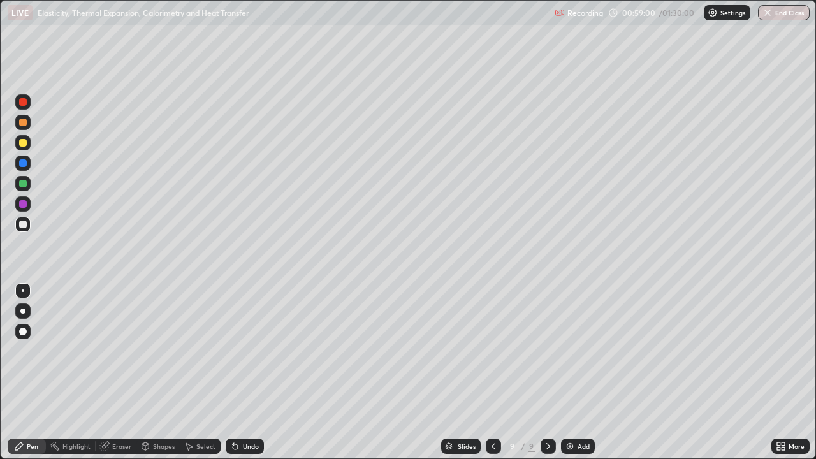
click at [256, 372] on div "Undo" at bounding box center [251, 446] width 16 height 6
click at [124, 372] on div "Eraser" at bounding box center [121, 446] width 19 height 6
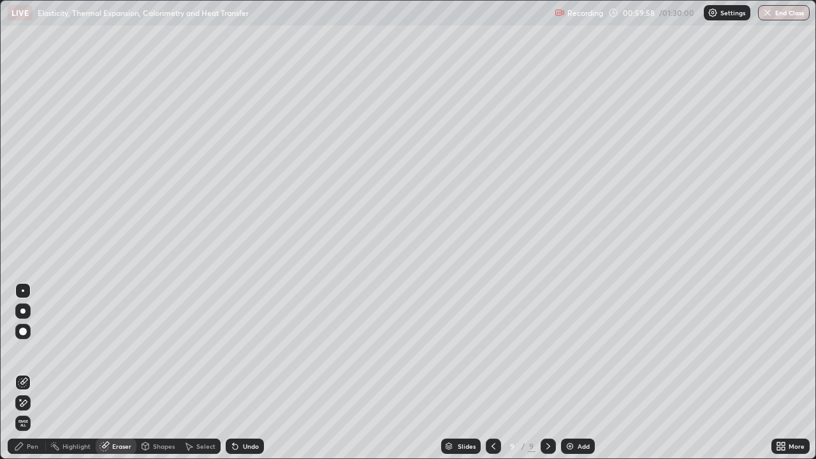
click at [23, 372] on icon at bounding box center [19, 446] width 10 height 10
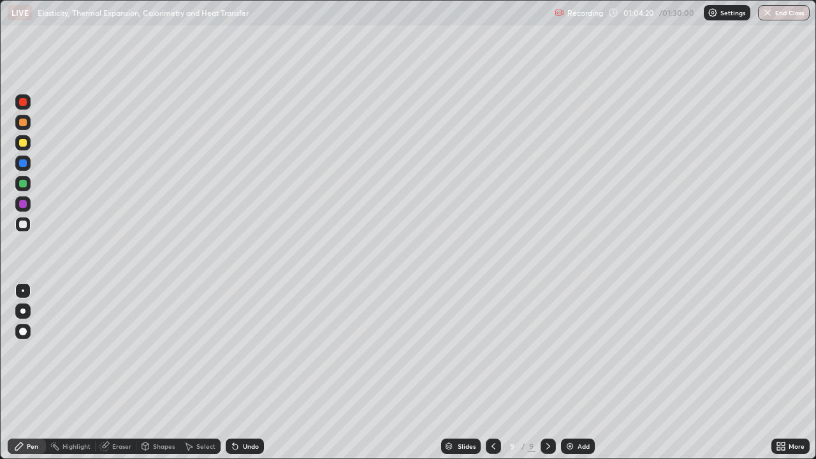
click at [567, 372] on div "Add" at bounding box center [578, 445] width 34 height 15
click at [25, 222] on div at bounding box center [23, 225] width 8 height 8
click at [153, 372] on div "Shapes" at bounding box center [164, 446] width 22 height 6
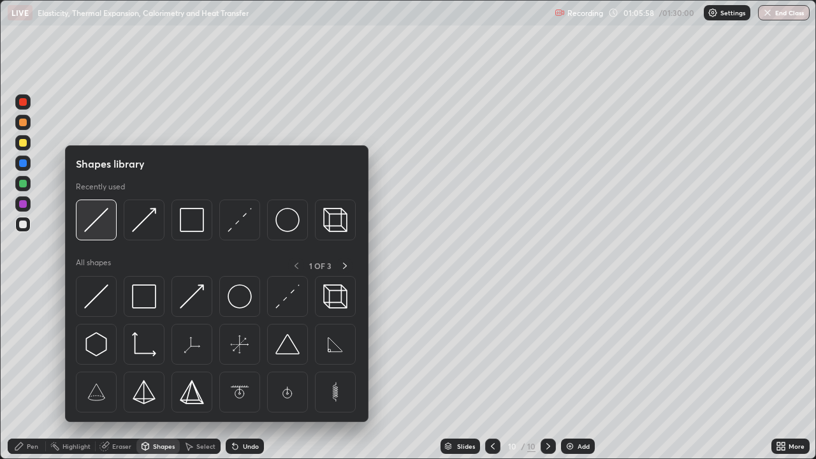
click at [92, 228] on img at bounding box center [96, 220] width 24 height 24
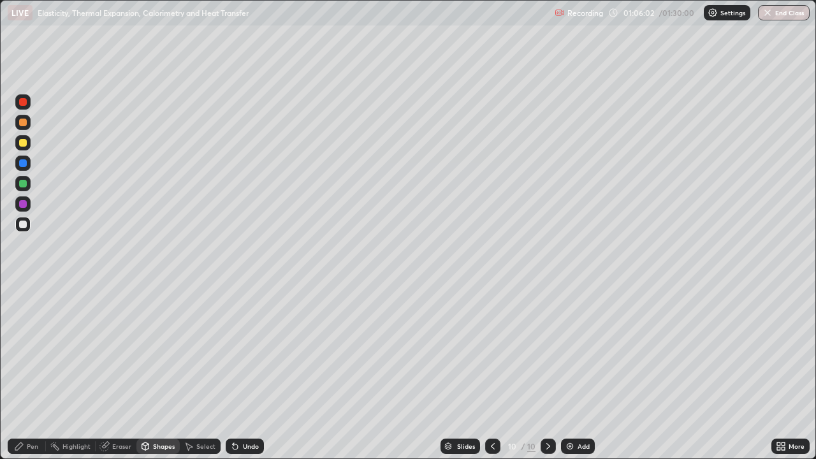
click at [152, 372] on div "Shapes" at bounding box center [157, 445] width 43 height 15
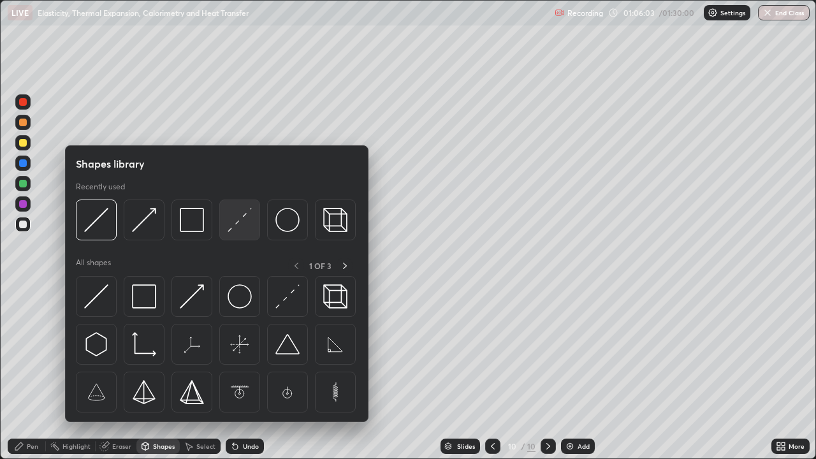
click at [226, 231] on div at bounding box center [239, 219] width 41 height 41
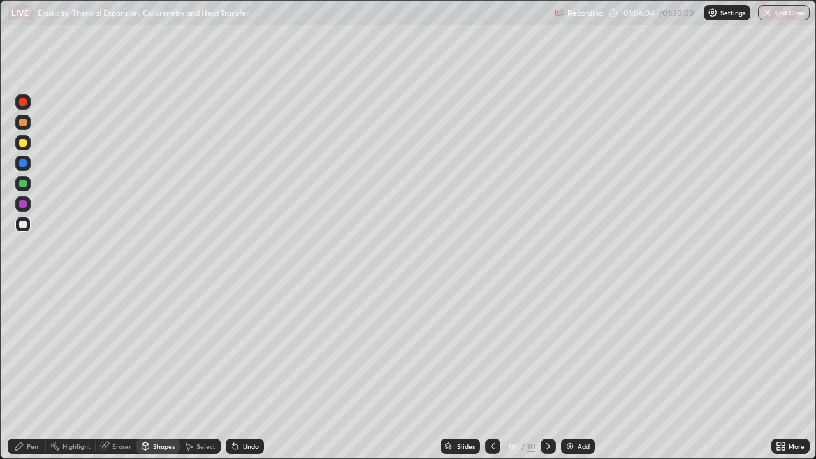
click at [27, 163] on div at bounding box center [22, 163] width 15 height 15
click at [24, 163] on div at bounding box center [23, 163] width 8 height 8
click at [151, 372] on div "Shapes" at bounding box center [157, 445] width 43 height 15
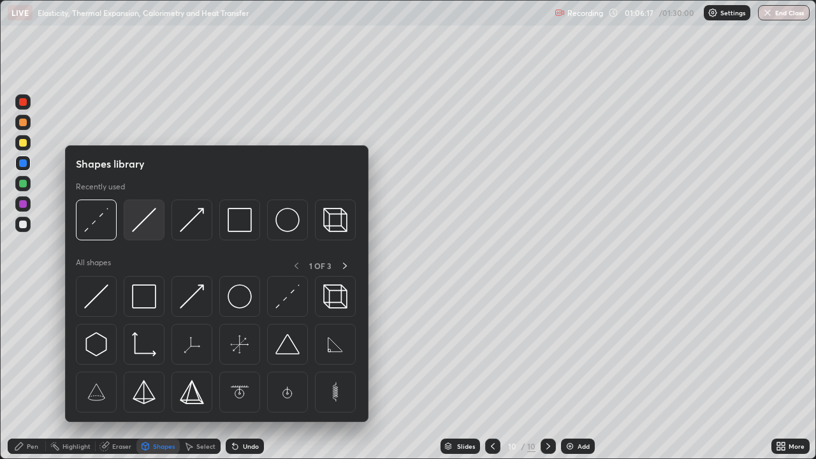
click at [135, 232] on div at bounding box center [144, 219] width 41 height 41
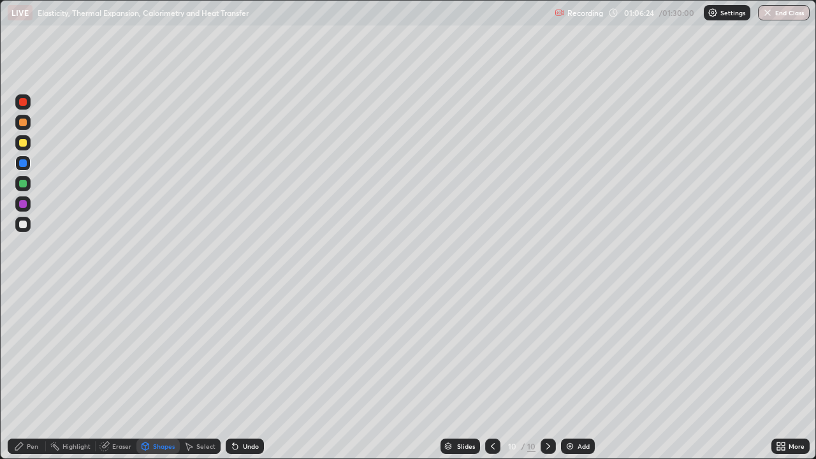
click at [250, 372] on div "Undo" at bounding box center [251, 446] width 16 height 6
click at [27, 372] on div "Pen" at bounding box center [32, 446] width 11 height 6
click at [25, 224] on div at bounding box center [23, 225] width 8 height 8
click at [22, 143] on div at bounding box center [23, 143] width 8 height 8
click at [22, 224] on div at bounding box center [23, 225] width 8 height 8
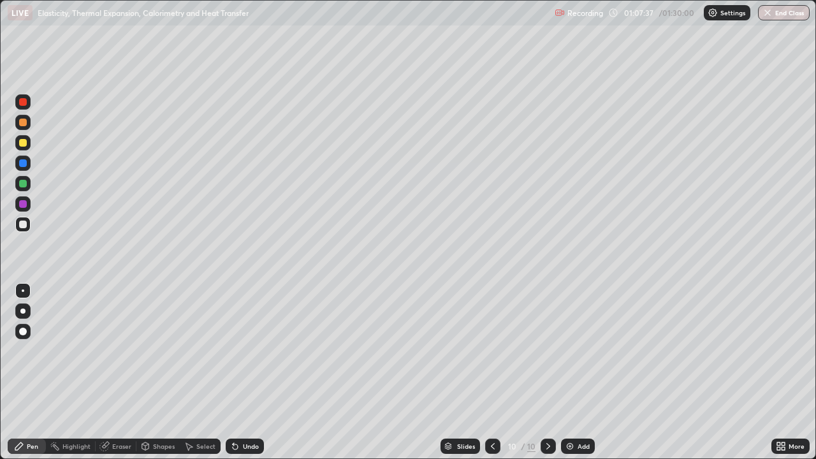
click at [25, 170] on div at bounding box center [22, 163] width 15 height 15
click at [158, 372] on div "Shapes" at bounding box center [164, 446] width 22 height 6
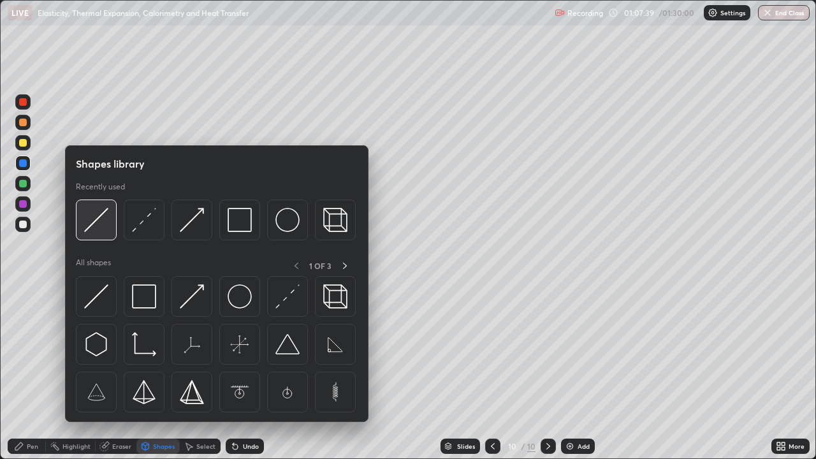
click at [90, 228] on img at bounding box center [96, 220] width 24 height 24
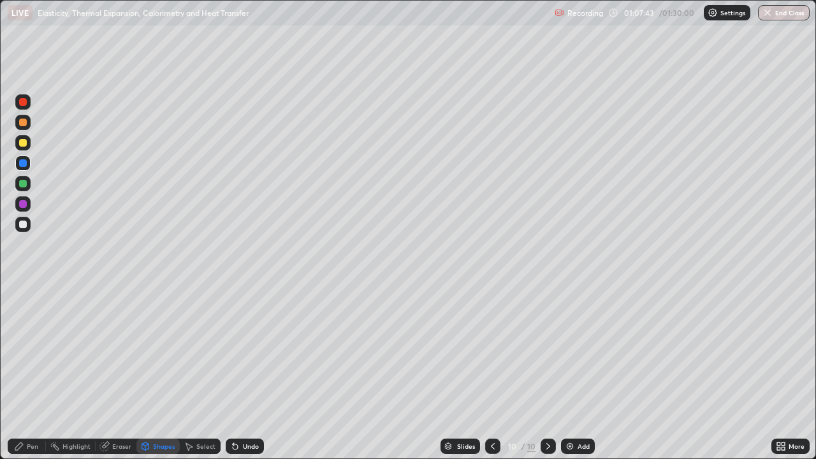
click at [29, 372] on div "Pen" at bounding box center [32, 446] width 11 height 6
click at [247, 372] on div "Undo" at bounding box center [245, 445] width 38 height 15
click at [26, 229] on div at bounding box center [22, 224] width 15 height 15
click at [248, 372] on div "Undo" at bounding box center [251, 446] width 16 height 6
click at [570, 372] on img at bounding box center [570, 446] width 10 height 10
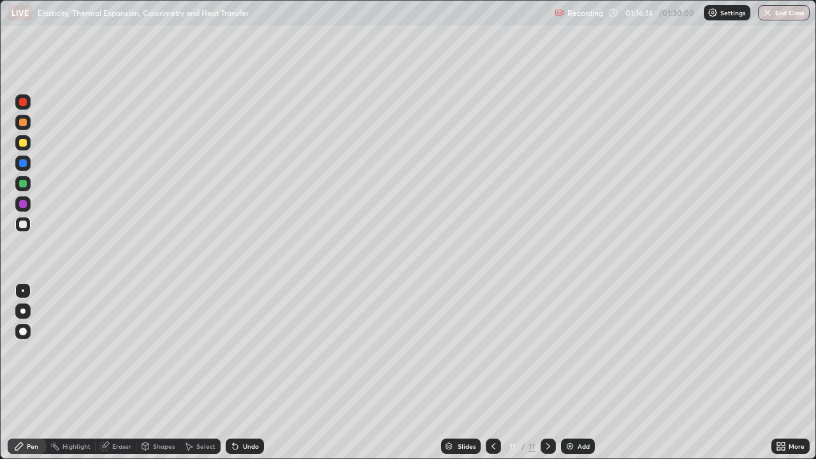
click at [24, 226] on div at bounding box center [23, 225] width 8 height 8
click at [113, 372] on div "Eraser" at bounding box center [121, 446] width 19 height 6
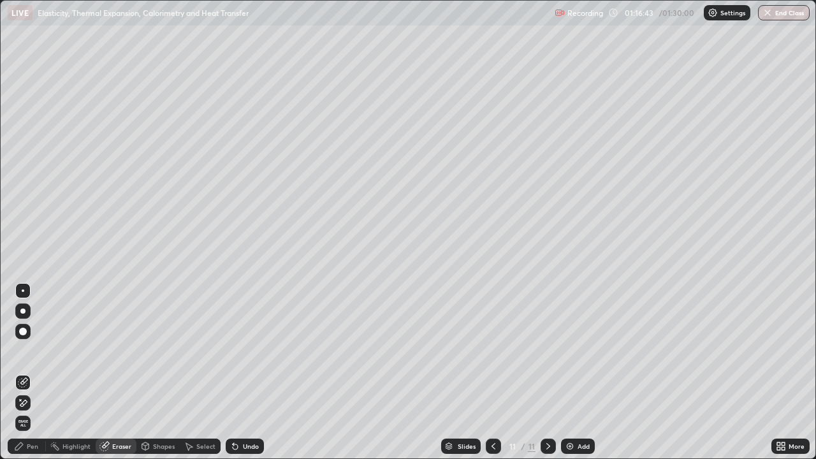
click at [29, 372] on div "Pen" at bounding box center [32, 446] width 11 height 6
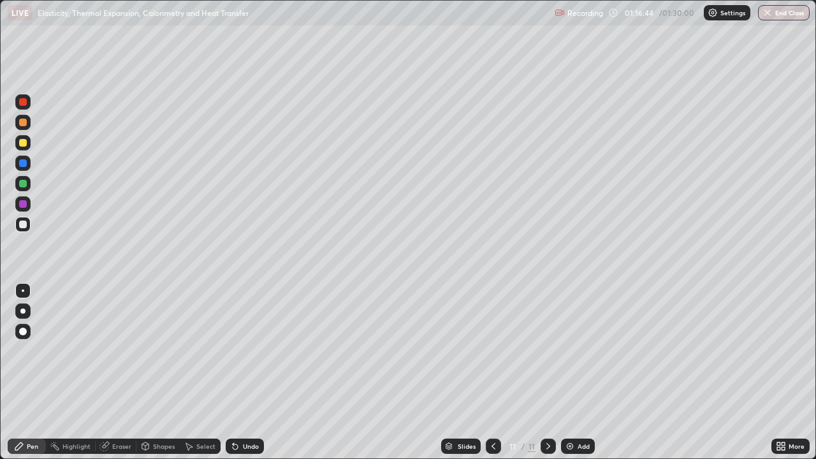
click at [150, 372] on div "Shapes" at bounding box center [157, 445] width 43 height 15
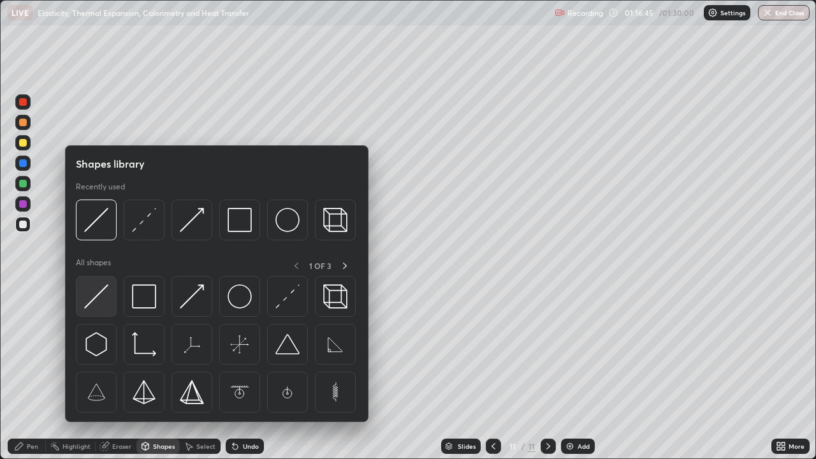
click at [102, 298] on img at bounding box center [96, 296] width 24 height 24
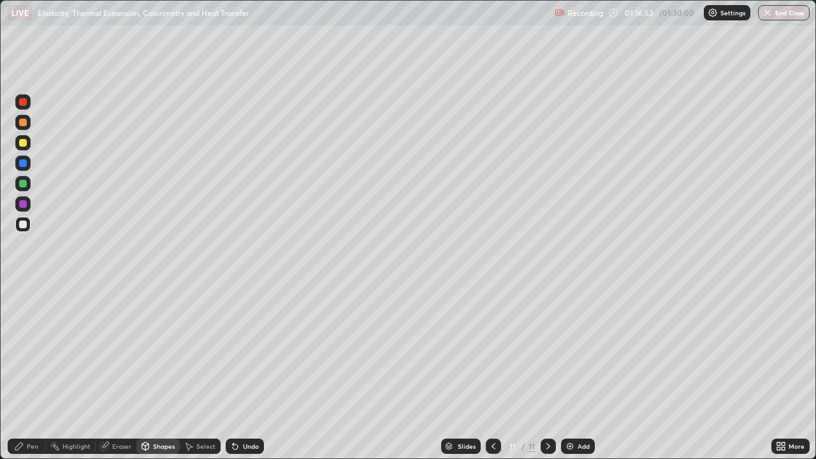
click at [160, 372] on div "Shapes" at bounding box center [164, 446] width 22 height 6
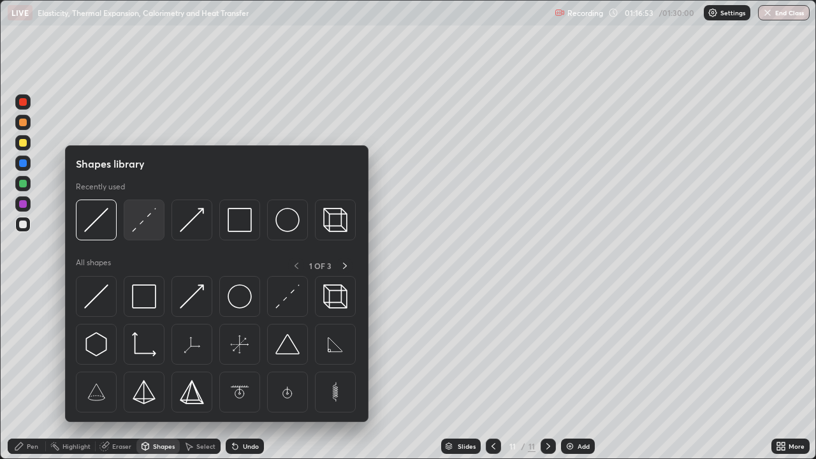
click at [138, 228] on img at bounding box center [144, 220] width 24 height 24
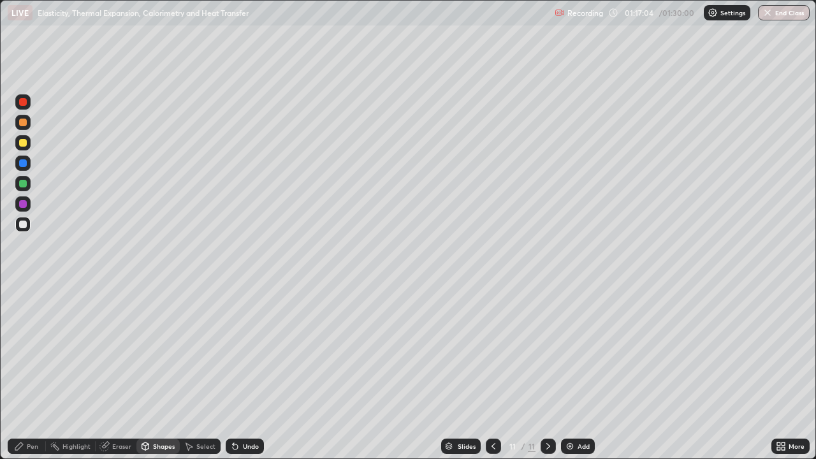
click at [26, 148] on div at bounding box center [22, 142] width 15 height 15
click at [25, 372] on div "Pen" at bounding box center [27, 445] width 38 height 15
click at [22, 328] on div at bounding box center [23, 332] width 8 height 8
click at [204, 372] on div "Select" at bounding box center [205, 446] width 19 height 6
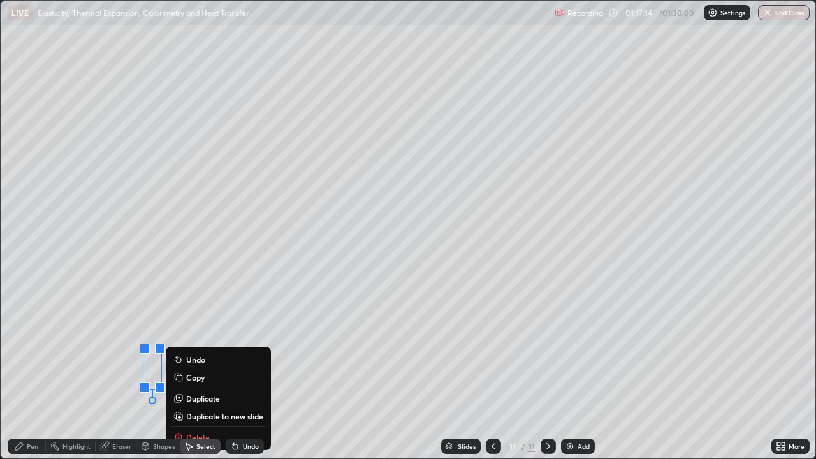
click at [187, 372] on p "Copy" at bounding box center [195, 377] width 18 height 10
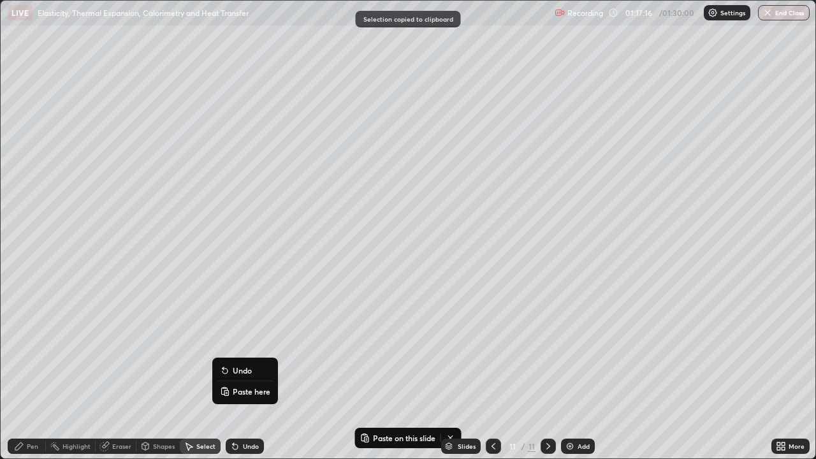
click at [224, 372] on icon at bounding box center [224, 387] width 3 height 1
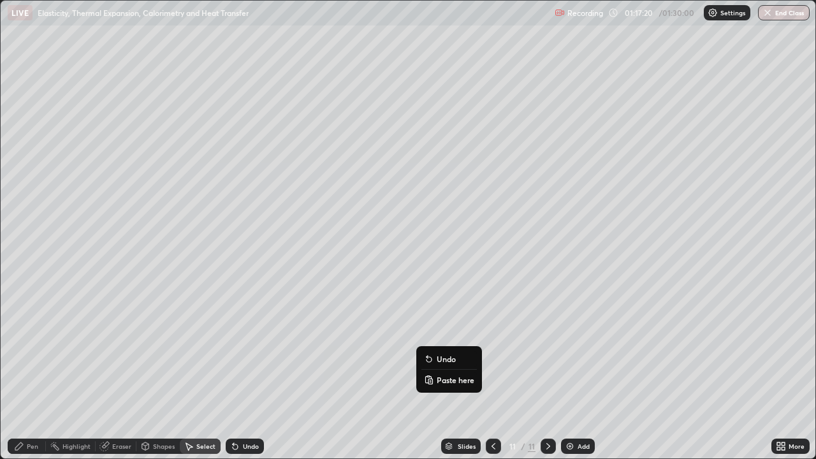
click at [424, 372] on icon at bounding box center [429, 380] width 10 height 10
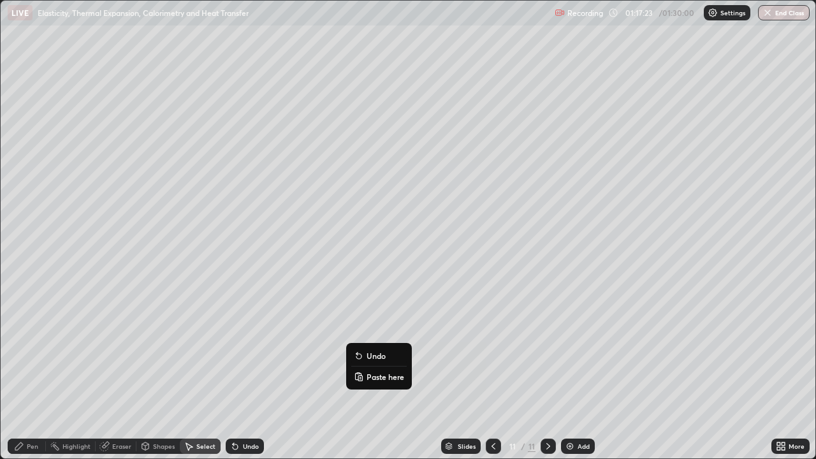
click at [358, 372] on icon at bounding box center [358, 373] width 3 height 1
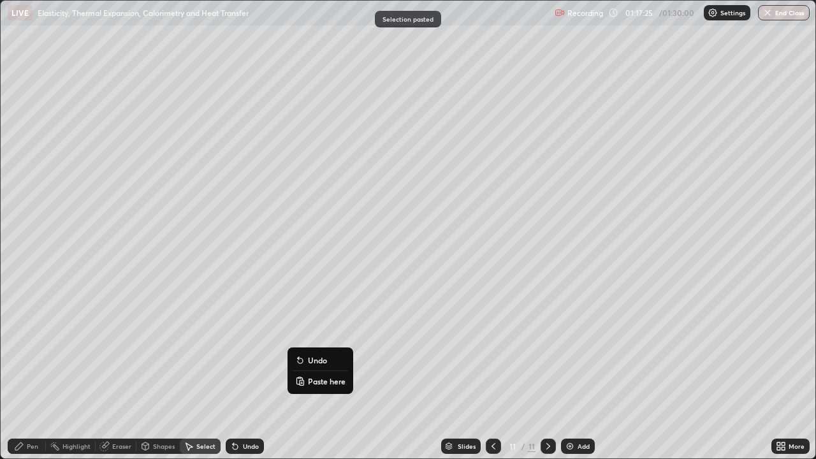
click at [300, 372] on icon at bounding box center [299, 377] width 3 height 1
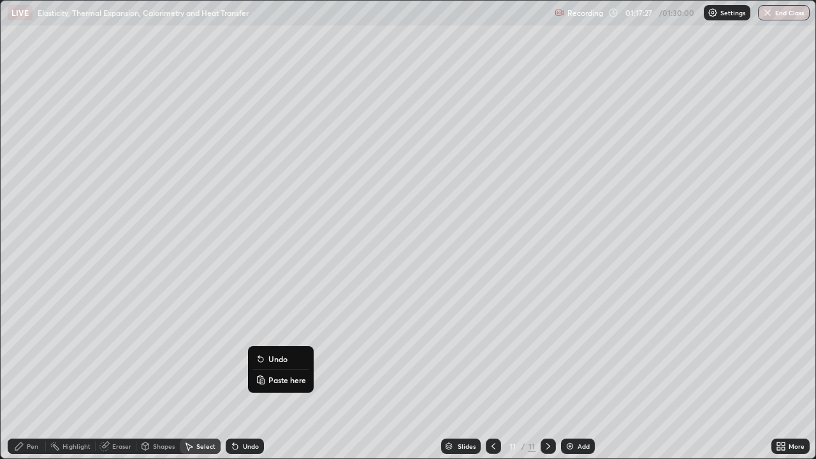
click at [257, 372] on icon at bounding box center [260, 380] width 6 height 6
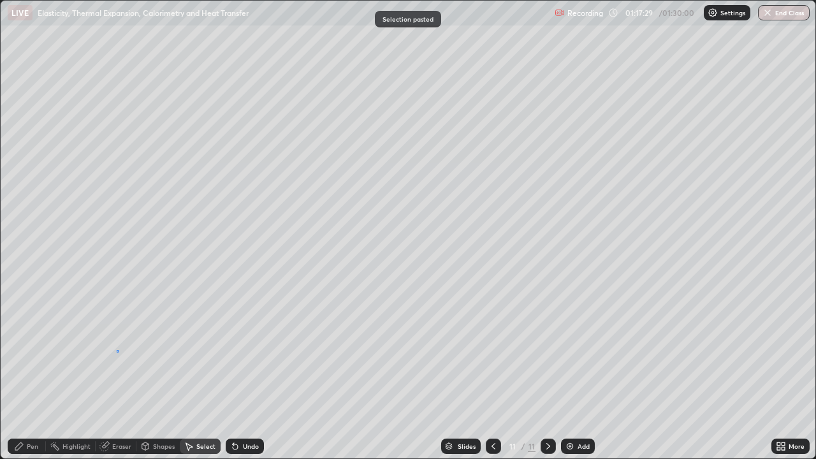
click at [117, 350] on div "0 ° Undo Copy Paste here Duplicate Duplicate to new slide Delete" at bounding box center [408, 230] width 814 height 458
click at [26, 372] on div "Pen" at bounding box center [27, 445] width 38 height 15
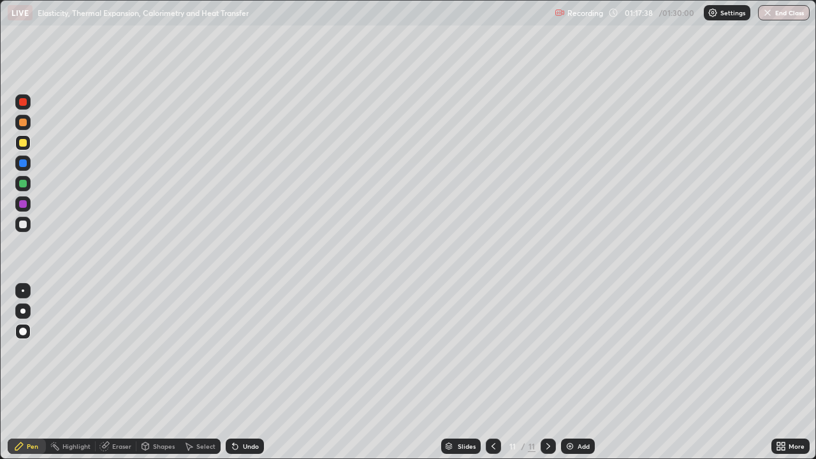
click at [23, 291] on div at bounding box center [23, 290] width 3 height 3
click at [779, 372] on icon at bounding box center [778, 443] width 3 height 3
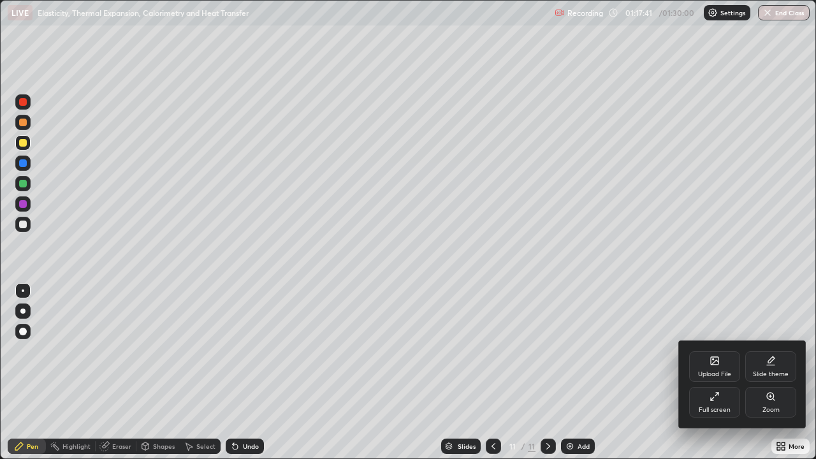
click at [727, 372] on div "Full screen" at bounding box center [714, 410] width 32 height 6
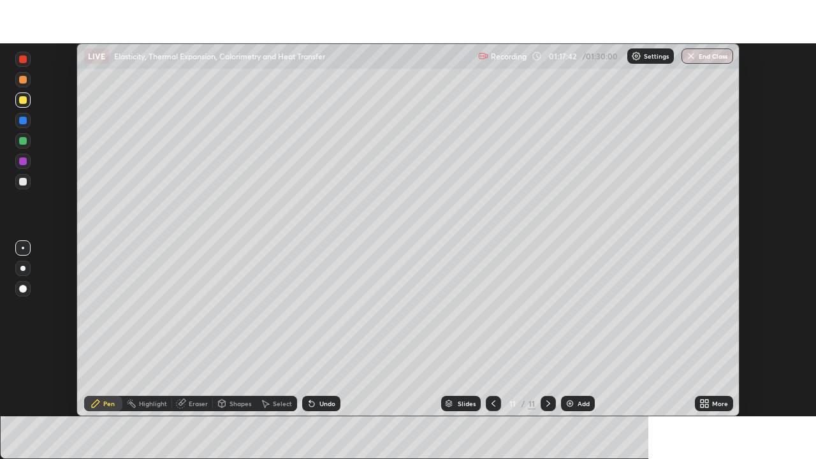
scroll to position [63358, 62915]
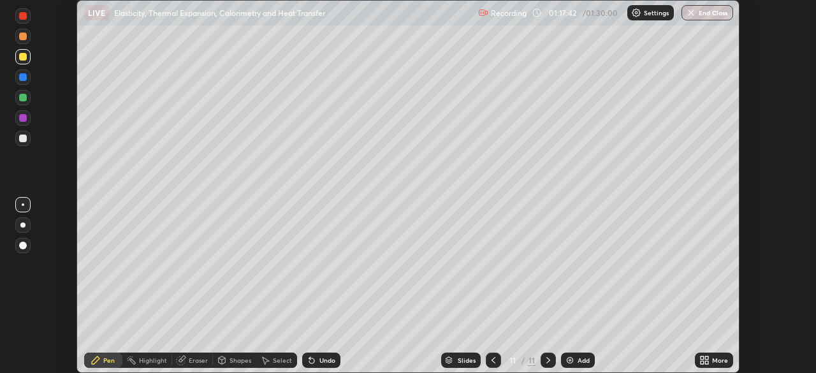
click at [707, 358] on icon at bounding box center [706, 357] width 3 height 3
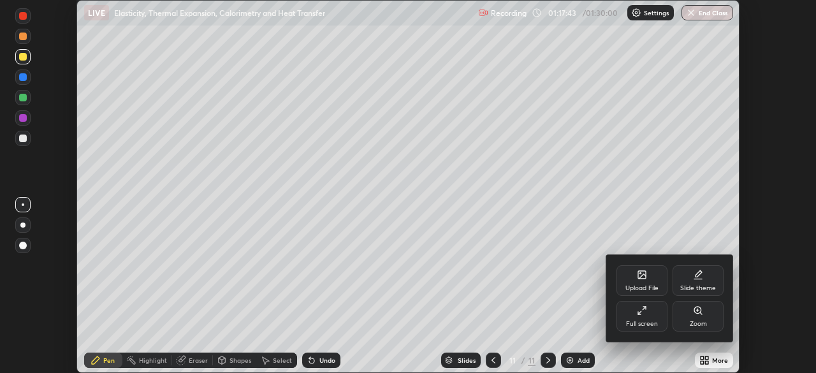
click at [655, 315] on div "Full screen" at bounding box center [641, 316] width 51 height 31
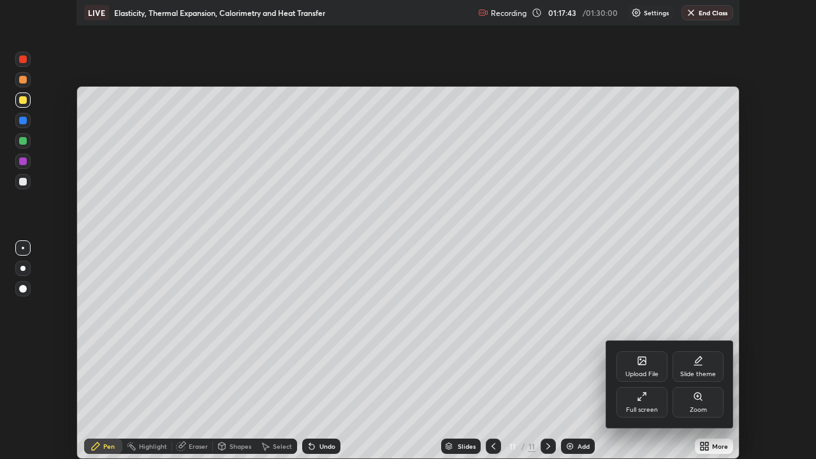
scroll to position [459, 816]
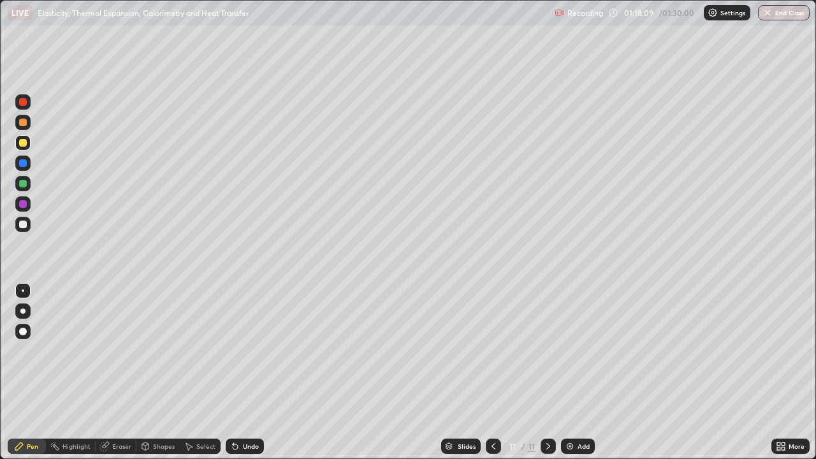
click at [25, 124] on div at bounding box center [23, 123] width 8 height 8
click at [22, 331] on div at bounding box center [23, 332] width 8 height 8
click at [25, 166] on div at bounding box center [22, 163] width 15 height 15
click at [23, 308] on div at bounding box center [22, 310] width 5 height 5
click at [23, 146] on div at bounding box center [23, 143] width 8 height 8
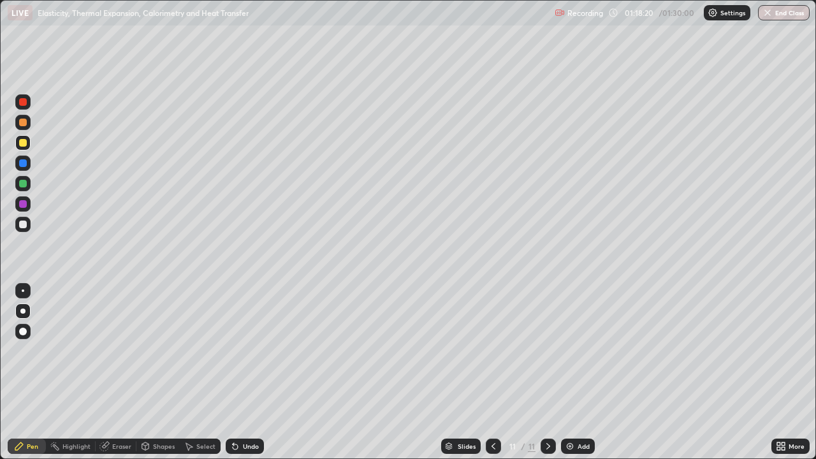
click at [23, 291] on div at bounding box center [23, 290] width 3 height 3
click at [240, 372] on div "Undo" at bounding box center [245, 445] width 38 height 15
click at [239, 372] on div "Undo" at bounding box center [245, 445] width 38 height 15
click at [24, 329] on div at bounding box center [23, 332] width 8 height 8
click at [24, 122] on div at bounding box center [23, 123] width 8 height 8
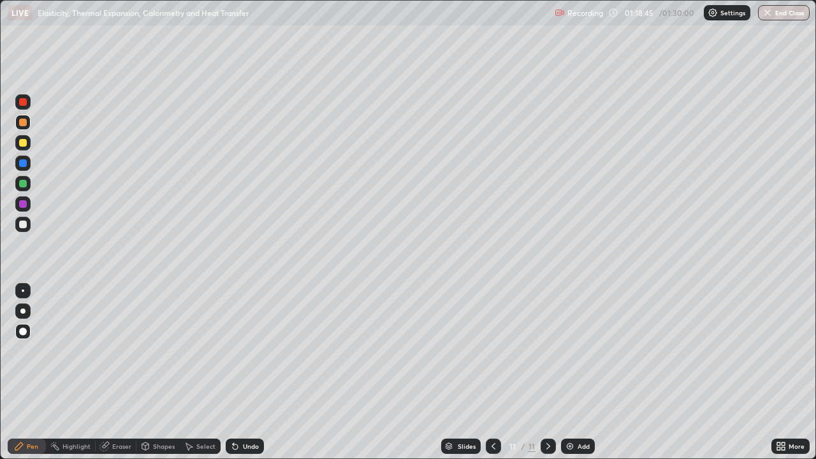
click at [23, 291] on div at bounding box center [23, 290] width 3 height 3
click at [24, 163] on div at bounding box center [23, 163] width 8 height 8
click at [23, 141] on div at bounding box center [23, 143] width 8 height 8
click at [25, 164] on div at bounding box center [23, 163] width 8 height 8
click at [250, 372] on div "Undo" at bounding box center [251, 446] width 16 height 6
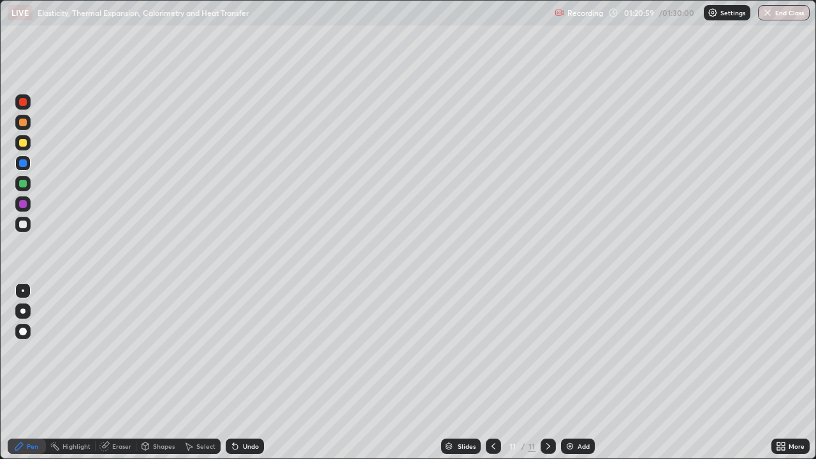
click at [243, 372] on div "Undo" at bounding box center [251, 446] width 16 height 6
click at [244, 372] on div "Undo" at bounding box center [245, 445] width 38 height 15
click at [247, 372] on div "Undo" at bounding box center [245, 445] width 38 height 15
click at [23, 184] on div at bounding box center [23, 184] width 8 height 8
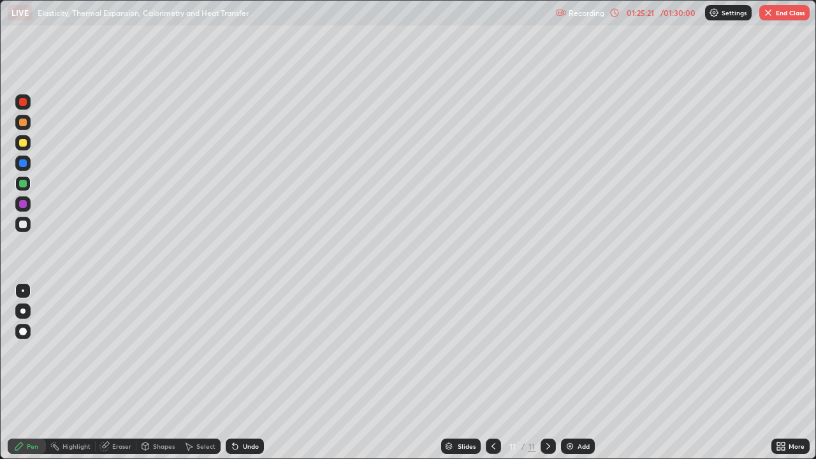
click at [22, 143] on div at bounding box center [23, 143] width 8 height 8
click at [574, 372] on div "Add" at bounding box center [578, 445] width 34 height 15
click at [770, 17] on img "button" at bounding box center [768, 13] width 10 height 10
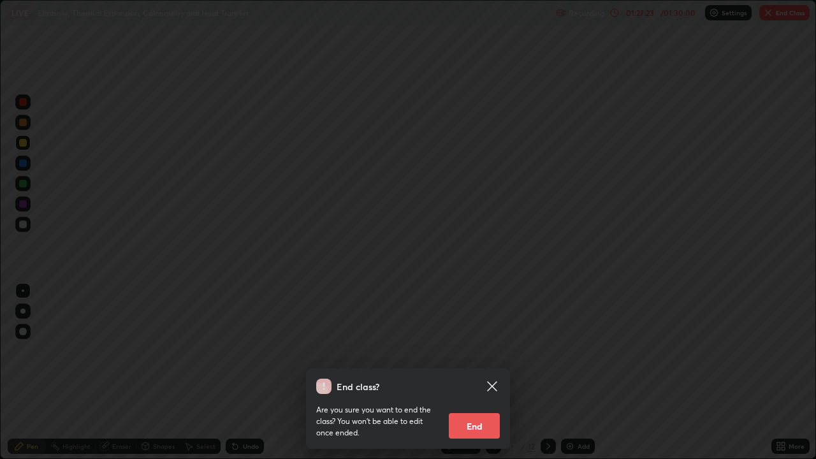
click at [478, 372] on button "End" at bounding box center [474, 425] width 51 height 25
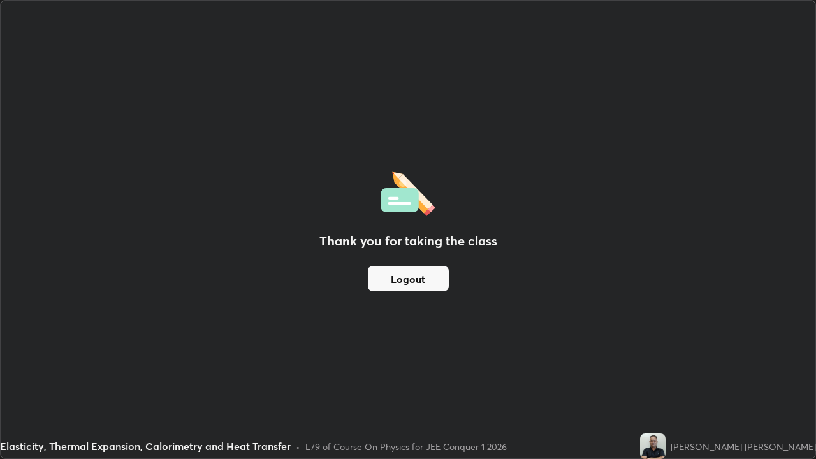
click at [417, 278] on button "Logout" at bounding box center [408, 278] width 81 height 25
